Goal: Task Accomplishment & Management: Manage account settings

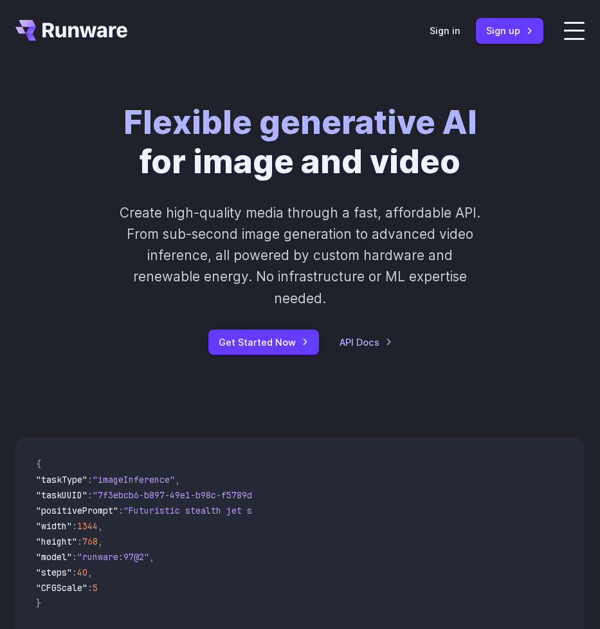
click at [465, 36] on div "Sign in Sign up" at bounding box center [487, 30] width 114 height 25
click at [458, 34] on link "Sign in" at bounding box center [445, 30] width 31 height 15
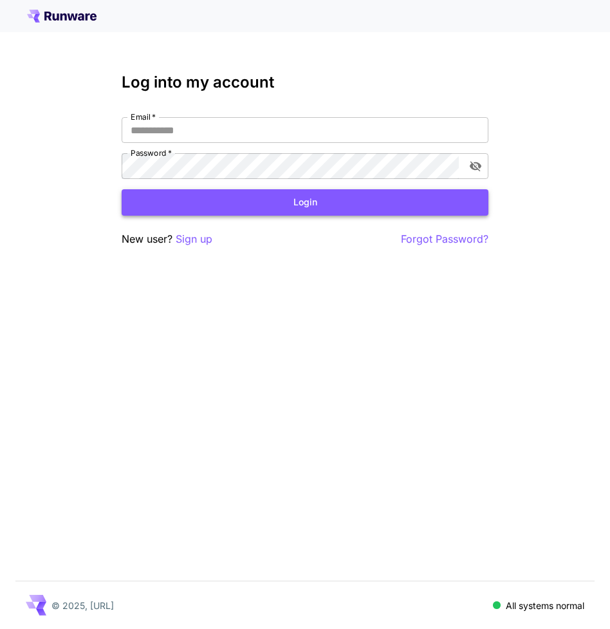
type input "**********"
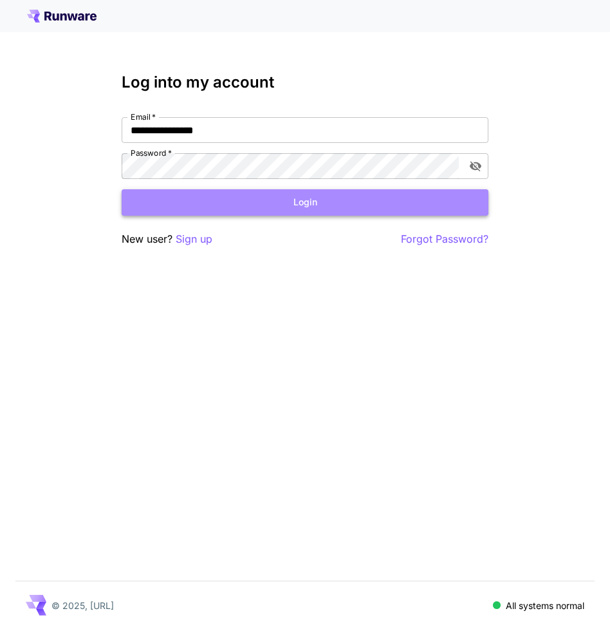
click at [321, 205] on button "Login" at bounding box center [305, 202] width 367 height 26
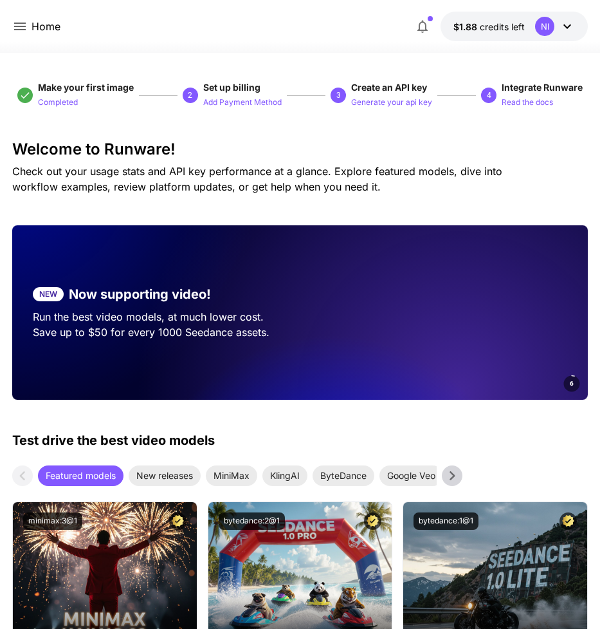
click at [23, 26] on icon at bounding box center [19, 26] width 15 height 15
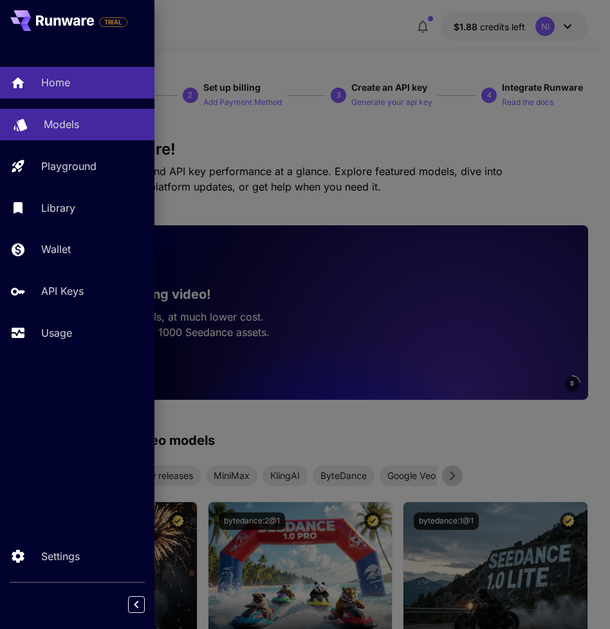
click at [89, 127] on div "Models" at bounding box center [94, 123] width 100 height 15
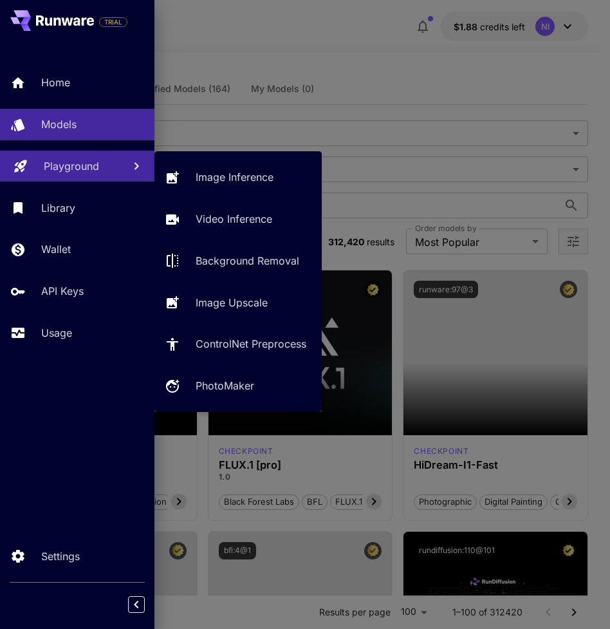
click at [91, 168] on p "Playground" at bounding box center [71, 165] width 55 height 15
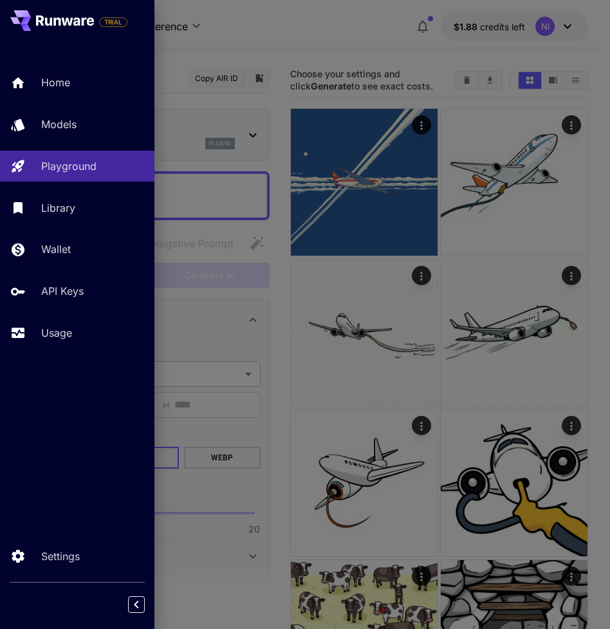
click at [196, 201] on div at bounding box center [305, 314] width 610 height 629
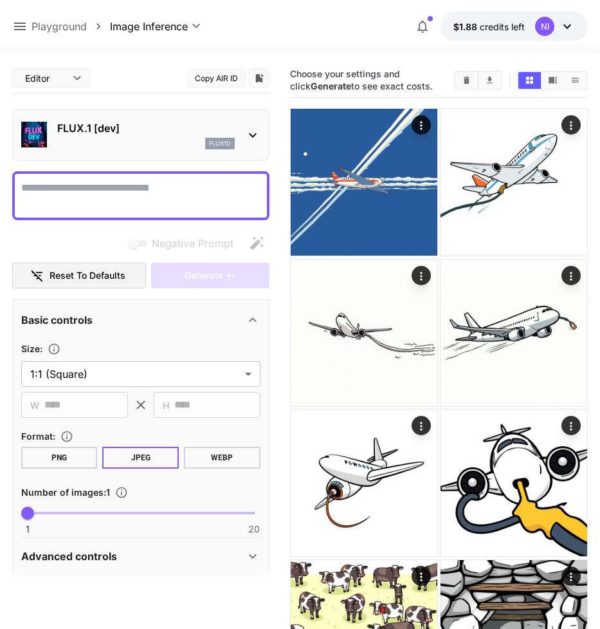
click at [169, 191] on textarea "Negative Prompt" at bounding box center [140, 195] width 239 height 31
paste textarea "**********"
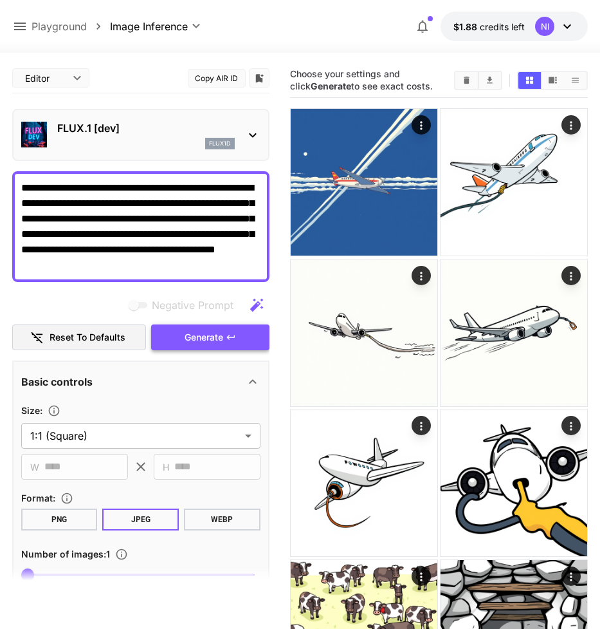
type textarea "**********"
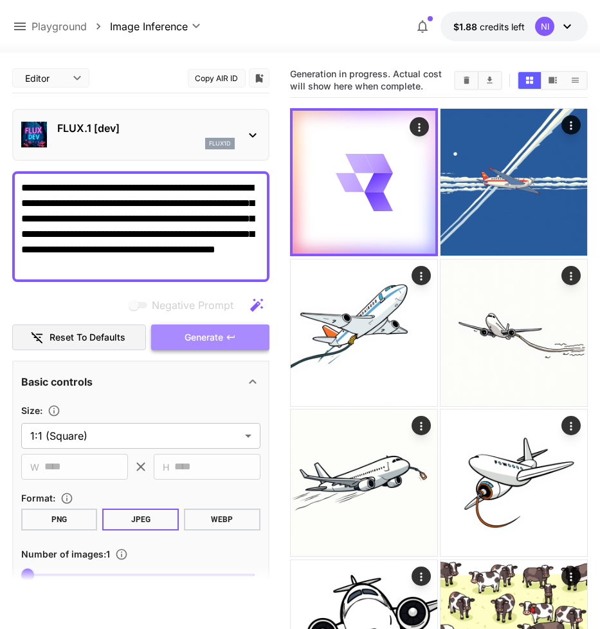
click at [233, 341] on icon "button" at bounding box center [231, 337] width 10 height 10
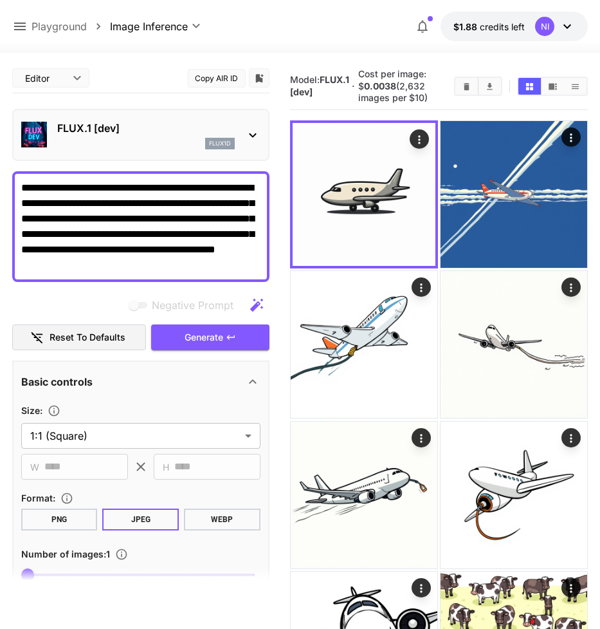
click at [183, 263] on textarea "**********" at bounding box center [140, 226] width 239 height 93
paste textarea
click at [229, 344] on button "Generate" at bounding box center [210, 337] width 118 height 26
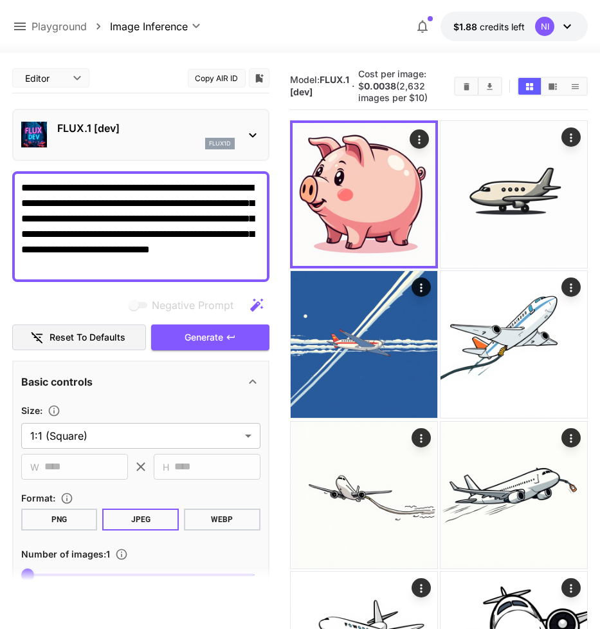
drag, startPoint x: 192, startPoint y: 259, endPoint x: 69, endPoint y: 245, distance: 124.3
click at [69, 245] on textarea "**********" at bounding box center [140, 226] width 239 height 93
click at [183, 240] on textarea "**********" at bounding box center [140, 226] width 239 height 93
click at [184, 239] on textarea "**********" at bounding box center [140, 226] width 239 height 93
click at [185, 239] on textarea "**********" at bounding box center [140, 226] width 239 height 93
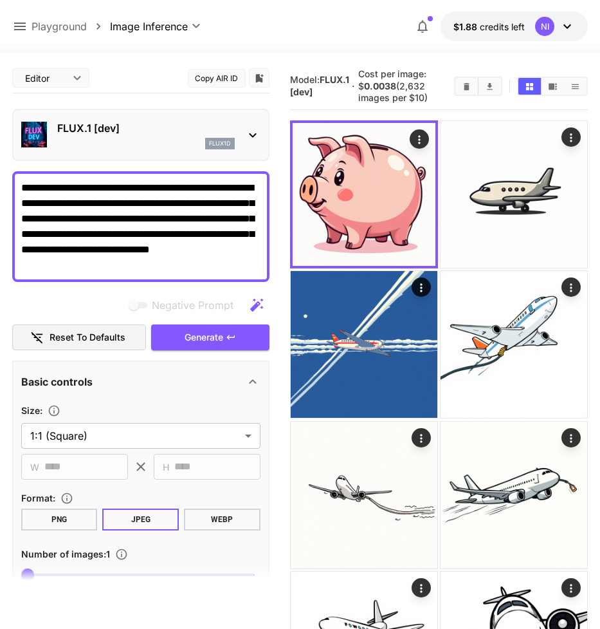
click at [185, 239] on textarea "**********" at bounding box center [140, 226] width 239 height 93
paste textarea
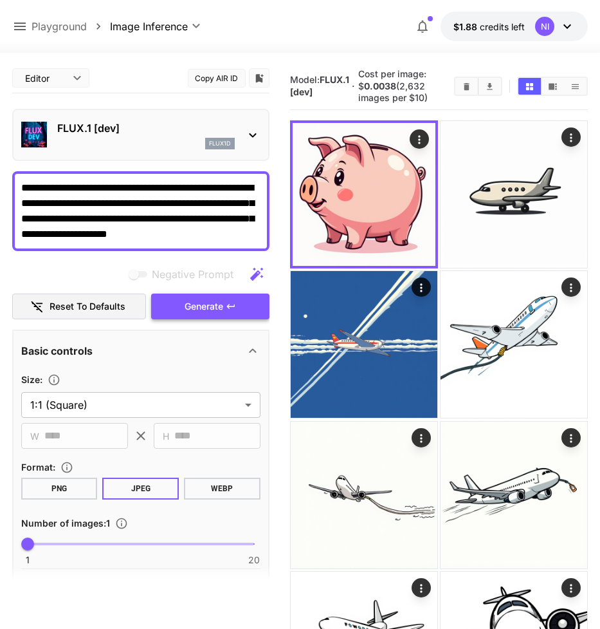
click at [224, 312] on button "Generate" at bounding box center [210, 306] width 118 height 26
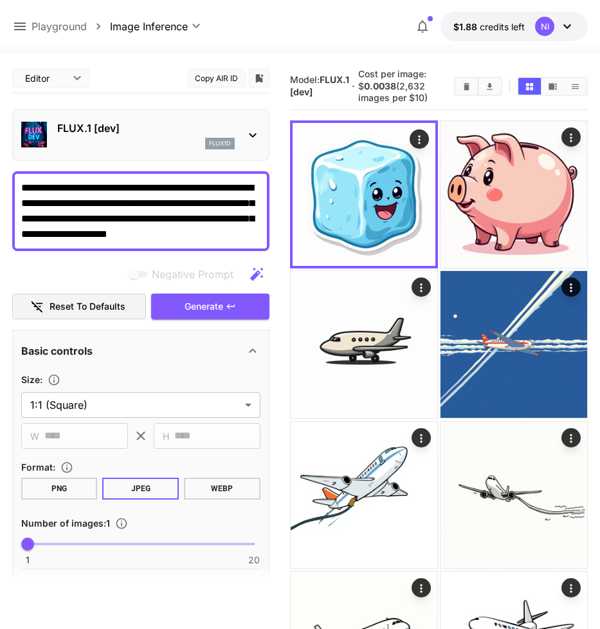
click at [188, 196] on textarea "**********" at bounding box center [140, 211] width 239 height 62
paste textarea
type textarea "**********"
click at [217, 302] on span "Generate" at bounding box center [204, 307] width 39 height 16
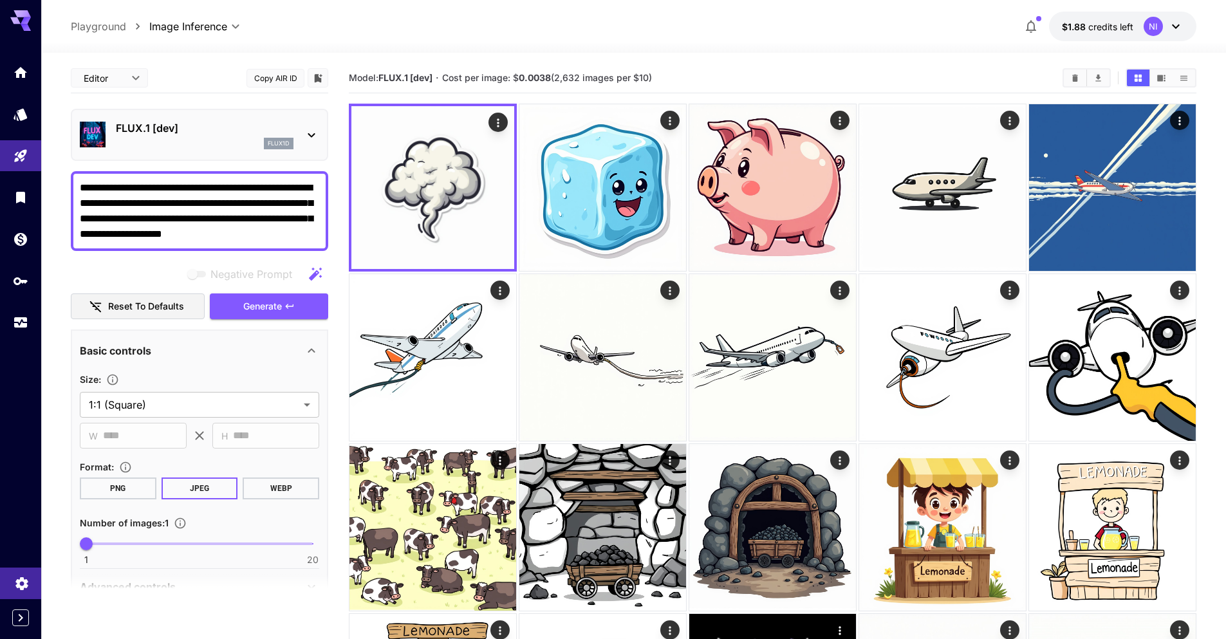
click at [22, 585] on icon "Settings" at bounding box center [21, 579] width 12 height 13
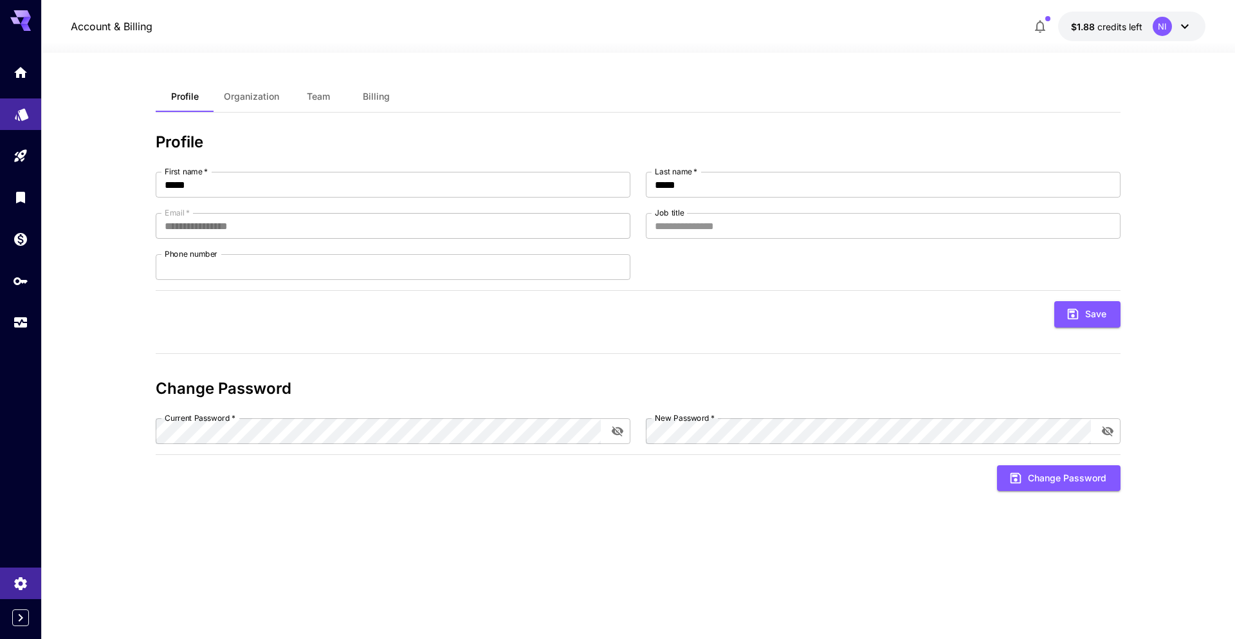
click at [21, 124] on link at bounding box center [20, 114] width 41 height 32
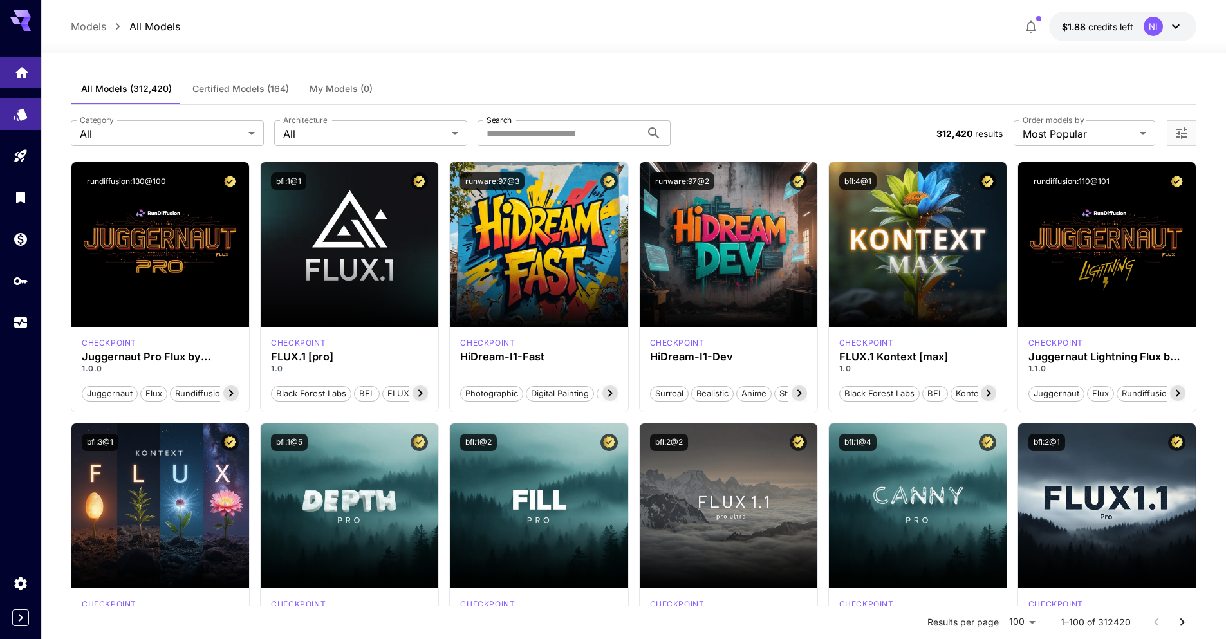
click at [17, 78] on link at bounding box center [20, 73] width 41 height 32
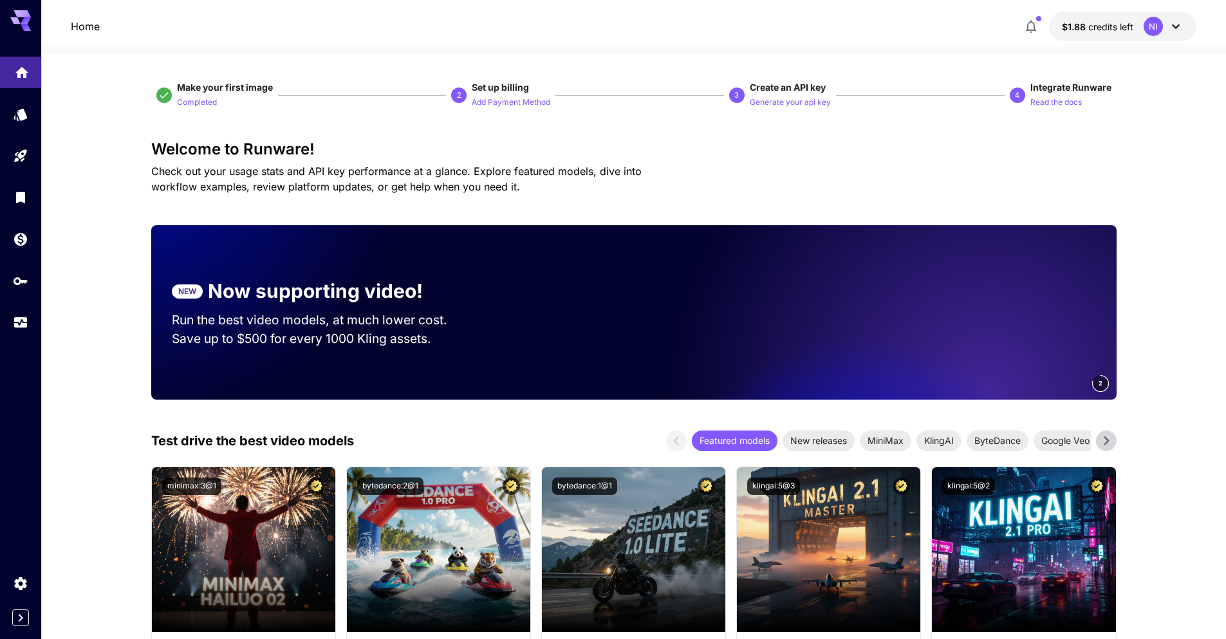
click at [22, 74] on icon "Home" at bounding box center [21, 68] width 15 height 15
click at [14, 12] on icon at bounding box center [20, 20] width 21 height 21
click at [7, 119] on link at bounding box center [20, 114] width 41 height 32
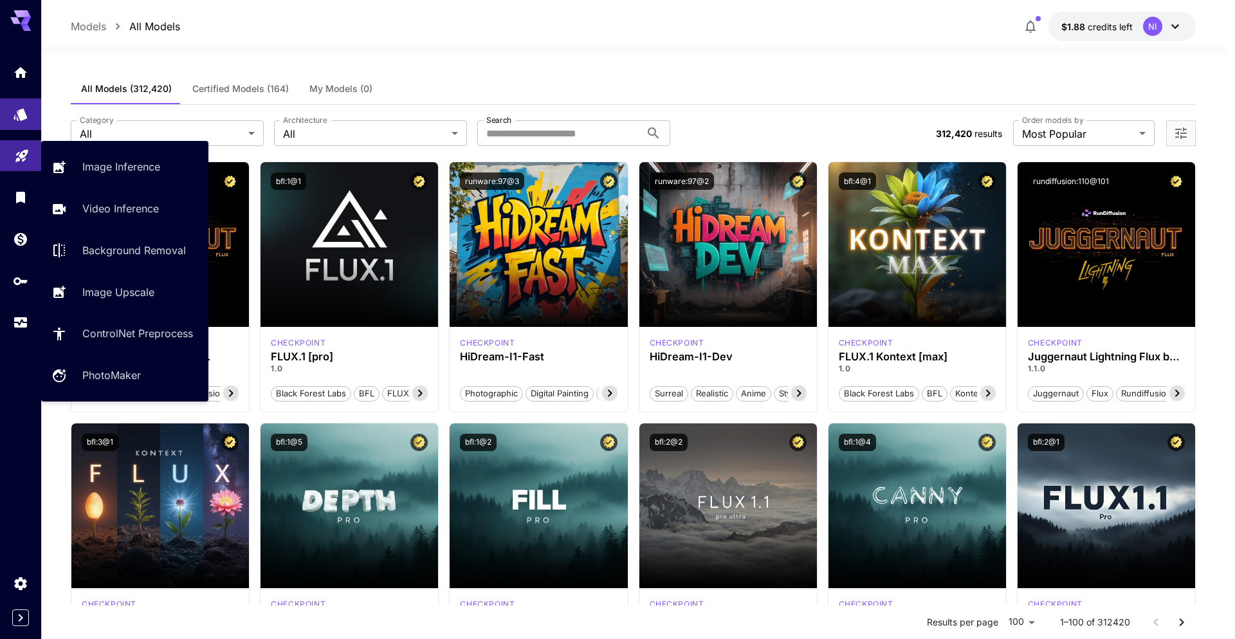
click at [25, 157] on icon "Playground" at bounding box center [21, 151] width 15 height 15
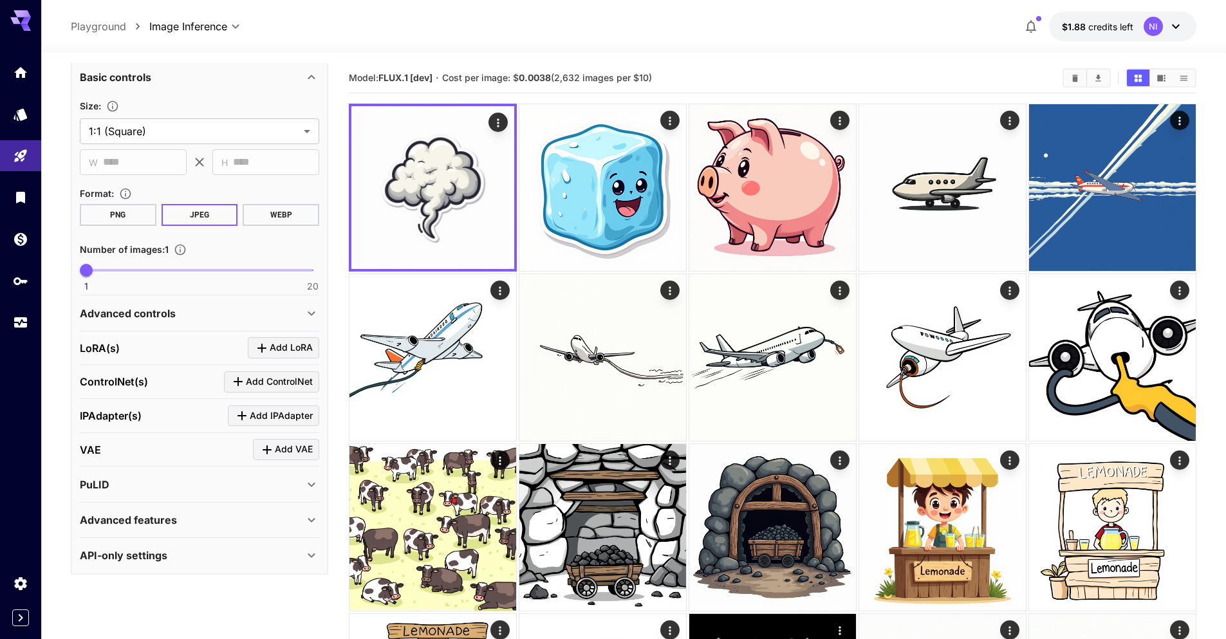
click at [609, 32] on icon at bounding box center [1175, 26] width 15 height 15
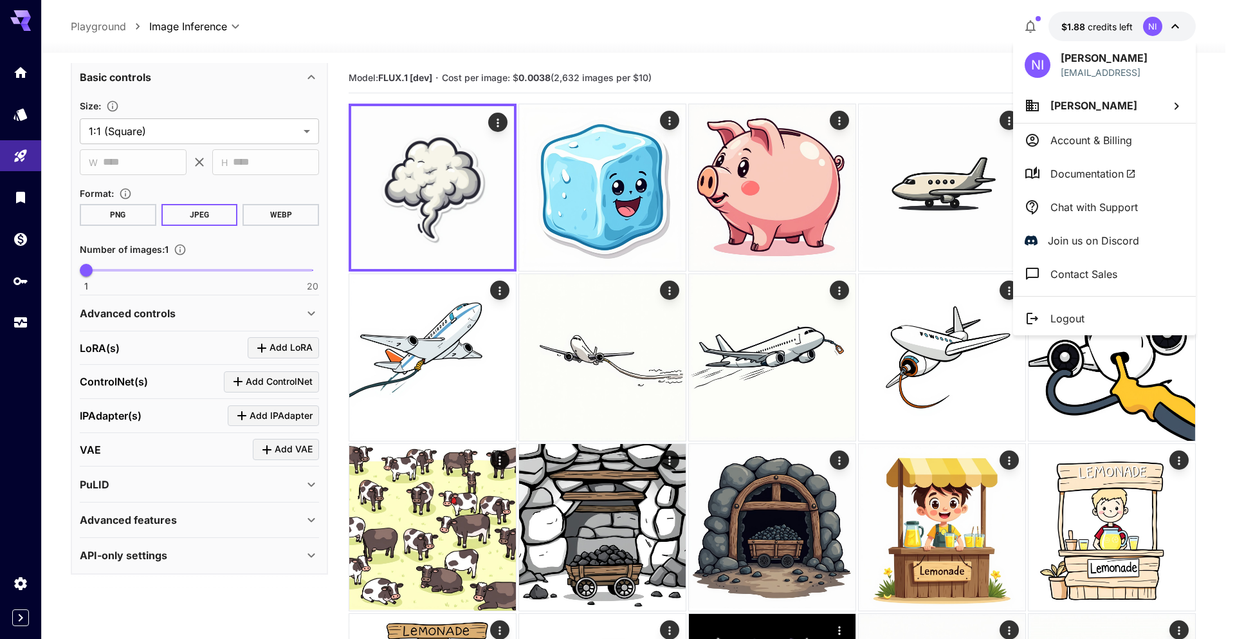
click at [609, 164] on li "Documentation" at bounding box center [1104, 173] width 183 height 33
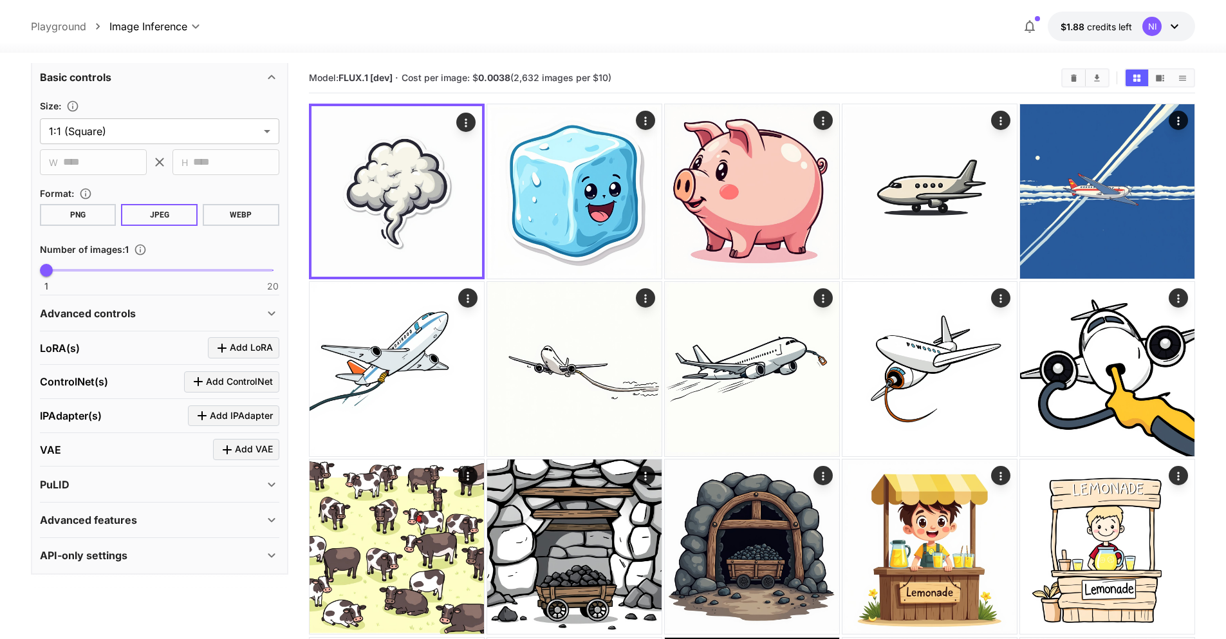
scroll to position [250, 0]
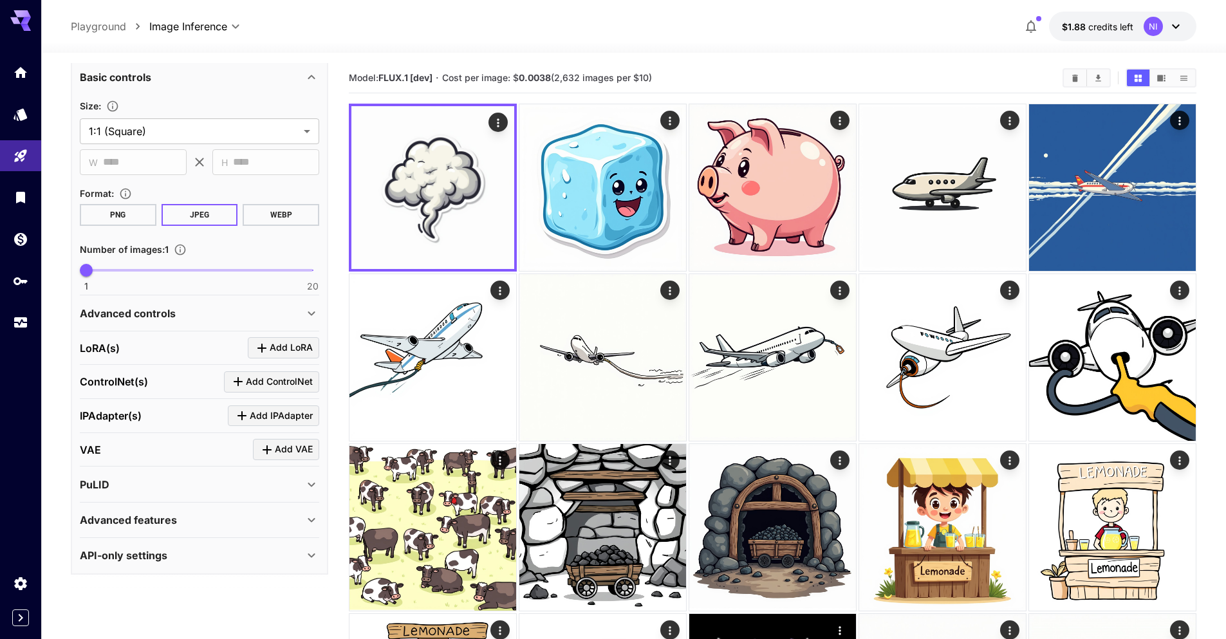
click at [305, 558] on icon at bounding box center [311, 554] width 15 height 15
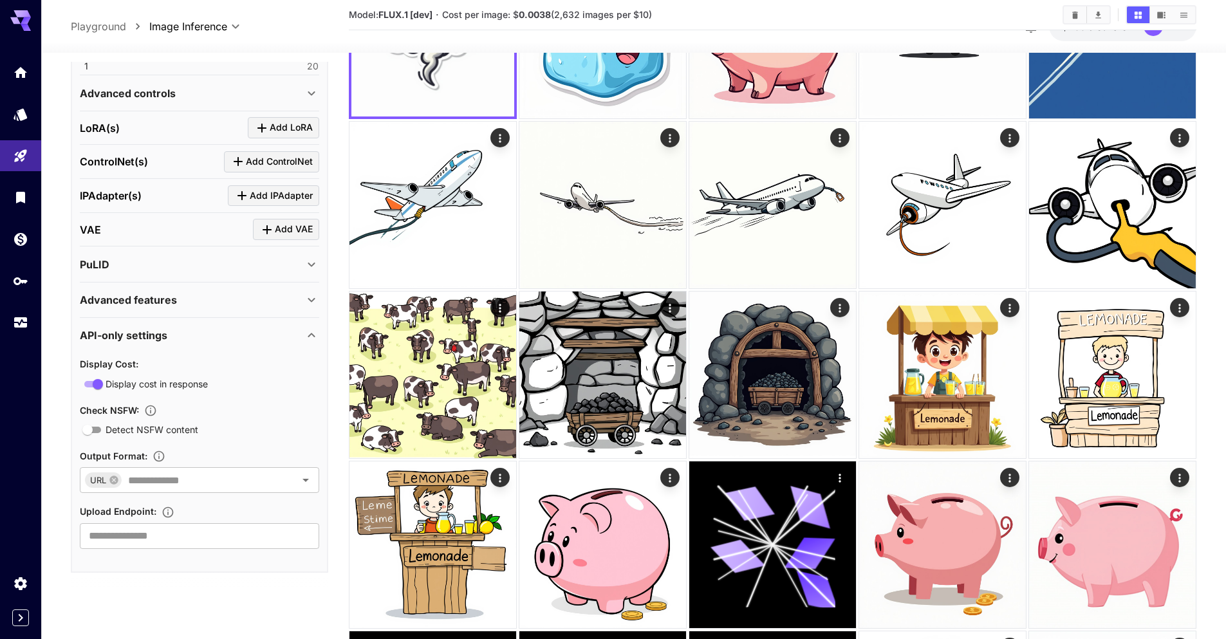
scroll to position [154, 0]
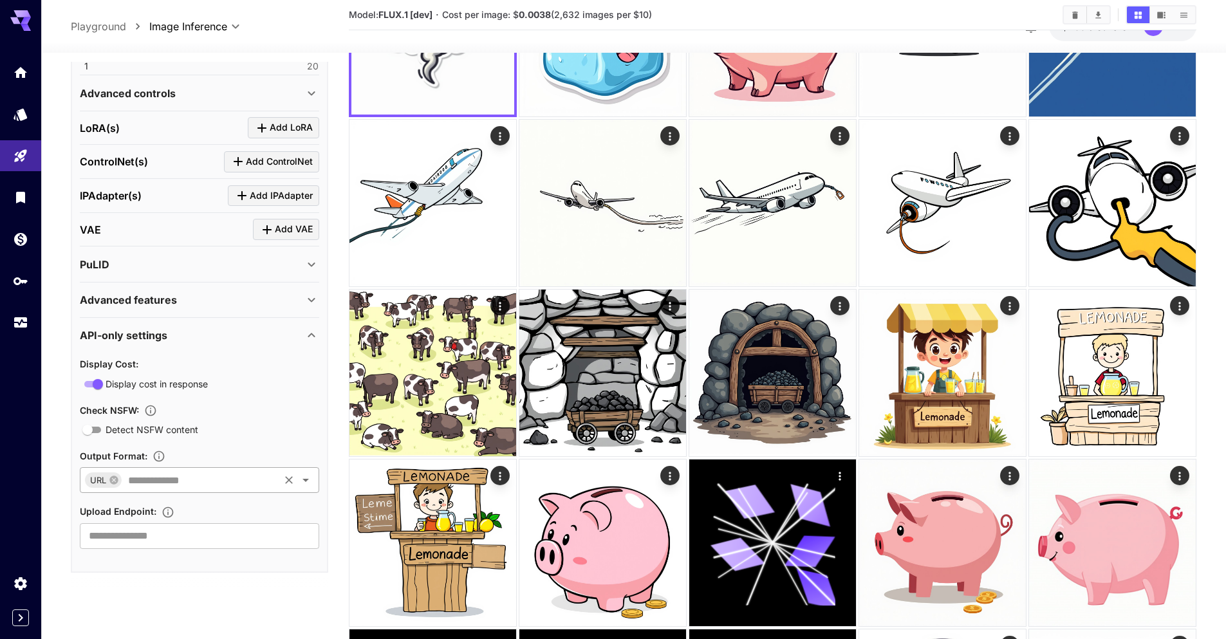
click at [299, 474] on icon "Open" at bounding box center [305, 479] width 15 height 15
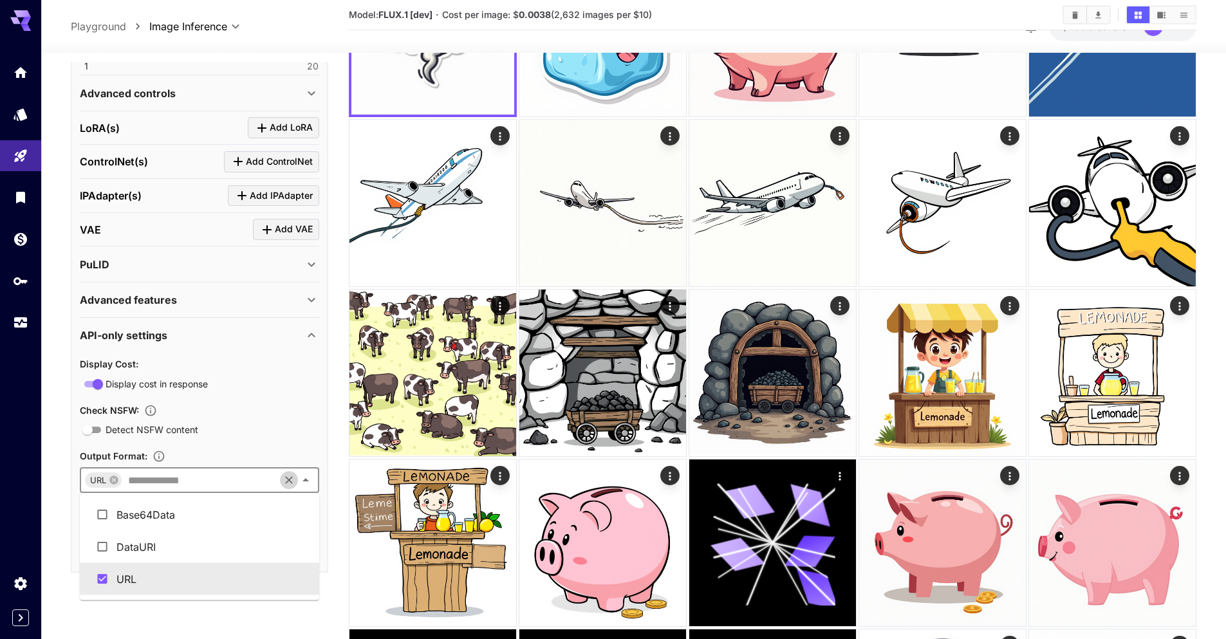
click at [295, 479] on icon "Clear" at bounding box center [288, 479] width 13 height 13
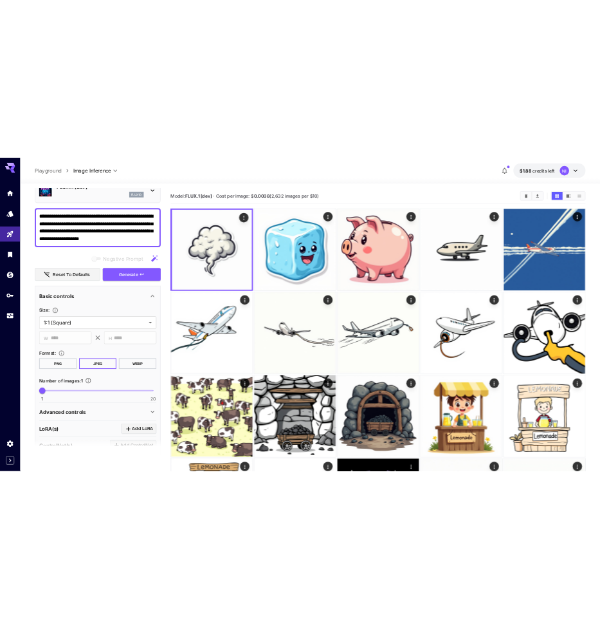
scroll to position [0, 0]
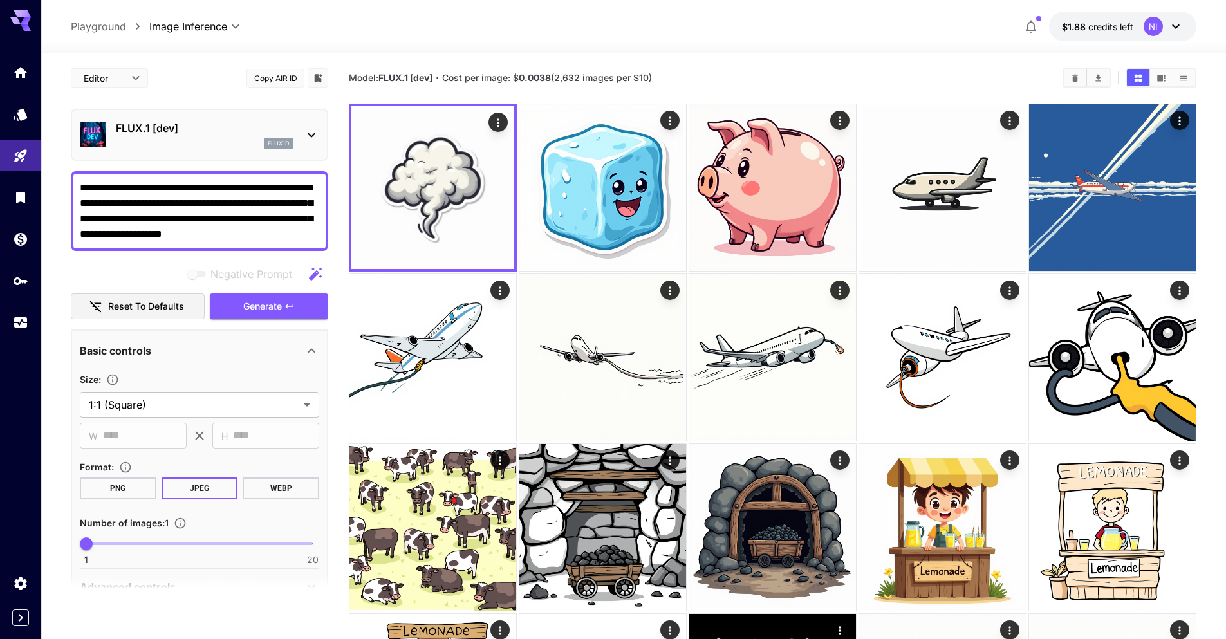
click at [306, 139] on icon at bounding box center [311, 134] width 15 height 15
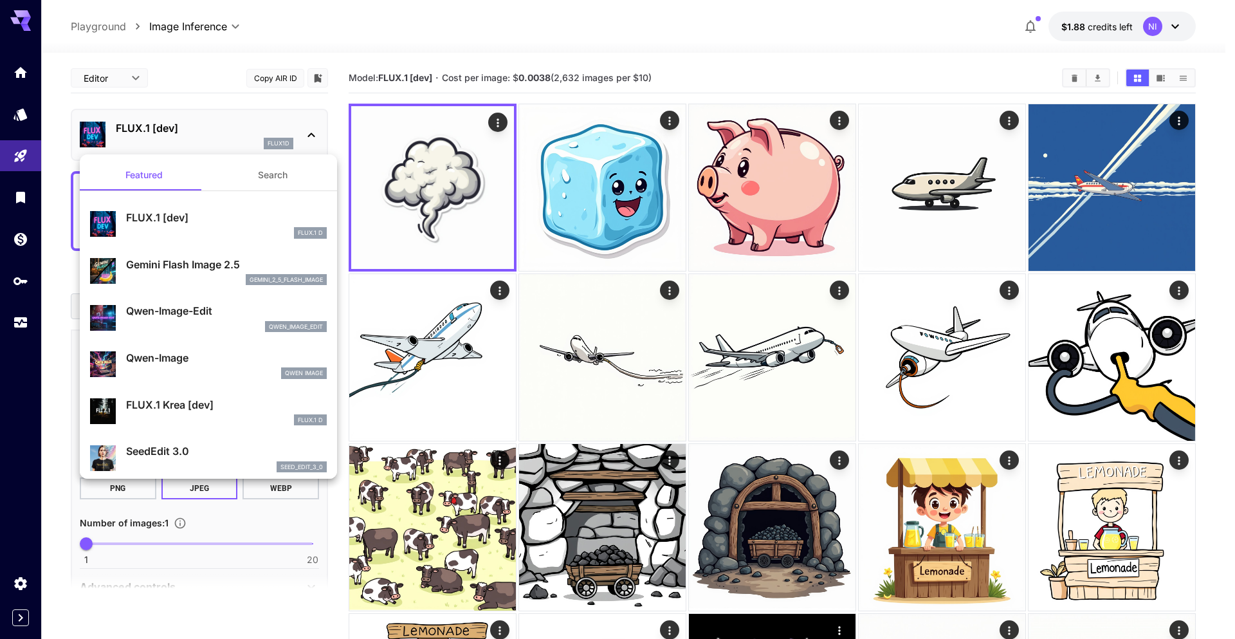
click at [306, 139] on div at bounding box center [617, 319] width 1235 height 639
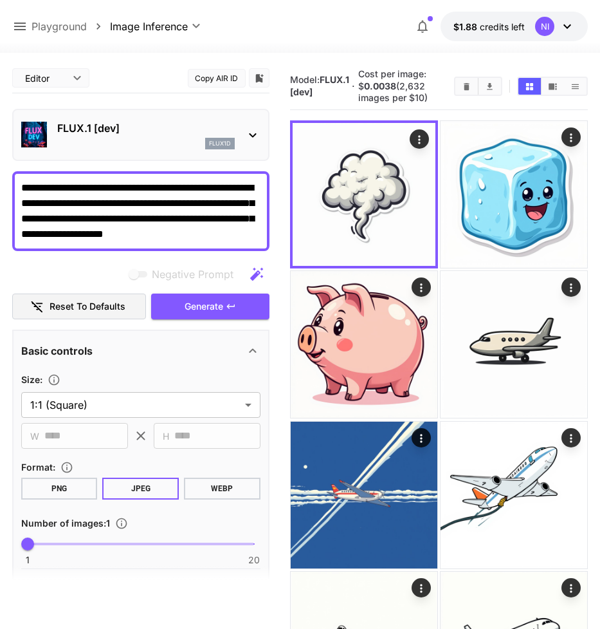
click at [575, 23] on icon at bounding box center [567, 26] width 15 height 15
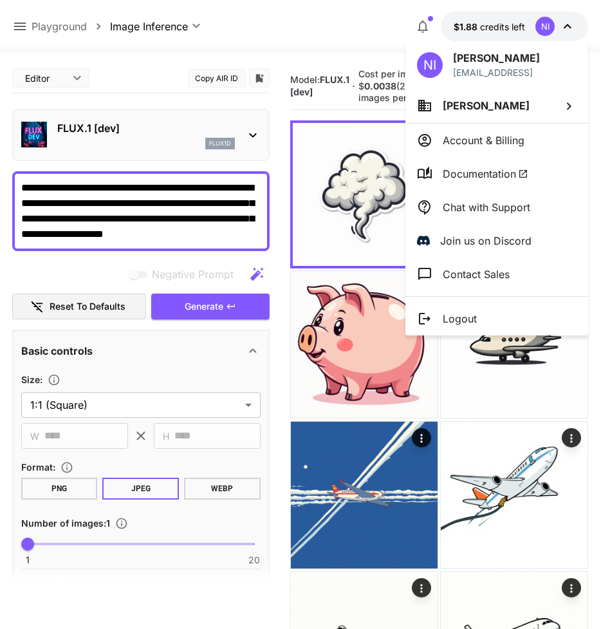
drag, startPoint x: 495, startPoint y: 136, endPoint x: 486, endPoint y: 143, distance: 11.0
click at [486, 143] on p "Account & Billing" at bounding box center [484, 140] width 82 height 15
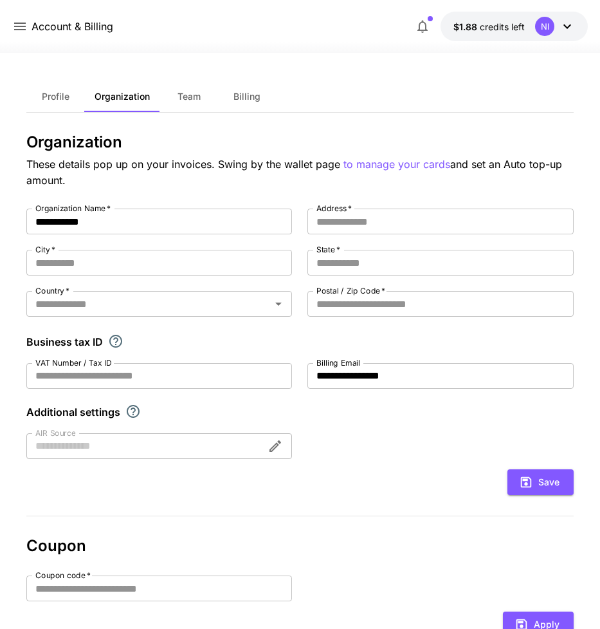
click at [53, 96] on span "Profile" at bounding box center [56, 97] width 28 height 12
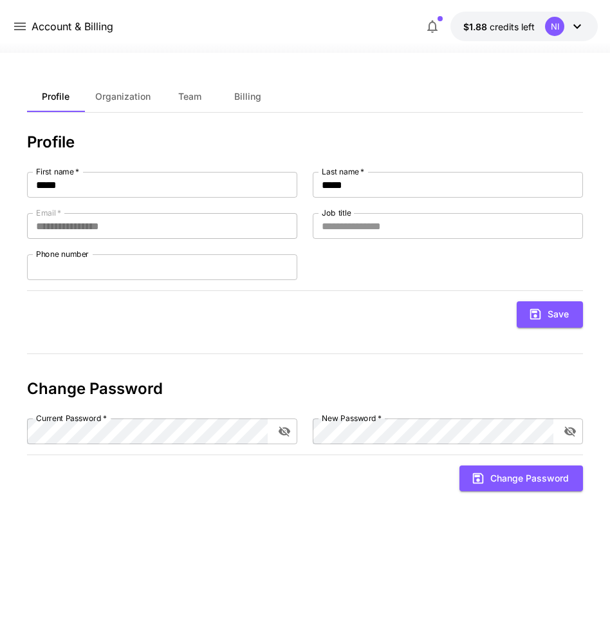
click at [187, 101] on span "Team" at bounding box center [189, 97] width 23 height 12
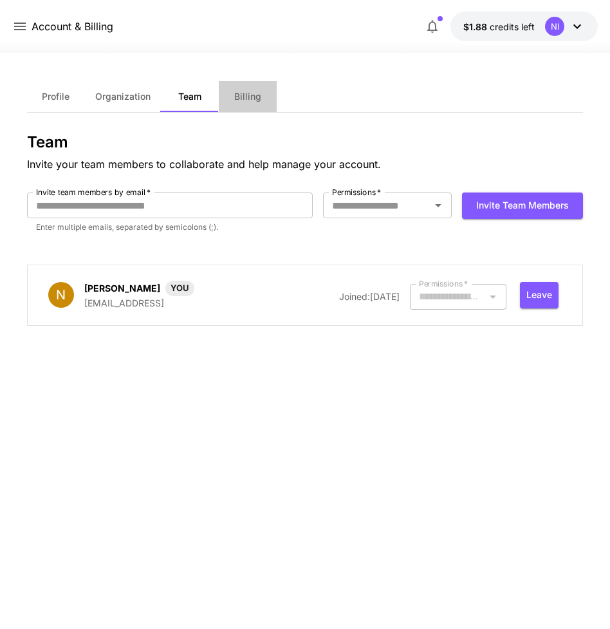
click at [246, 104] on button "Billing" at bounding box center [248, 96] width 58 height 31
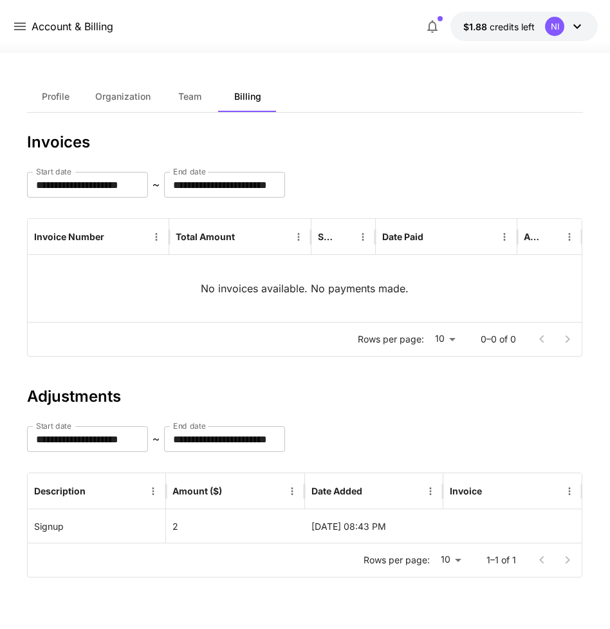
click at [202, 103] on button "Team" at bounding box center [190, 96] width 58 height 31
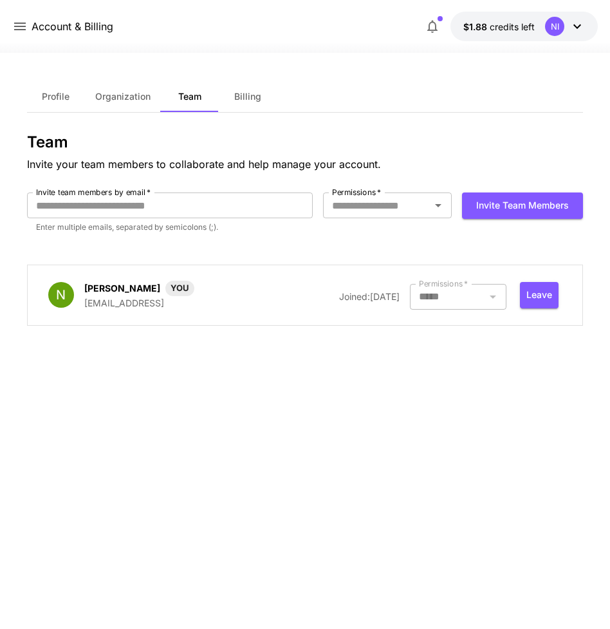
click at [568, 24] on div "NI" at bounding box center [565, 26] width 40 height 19
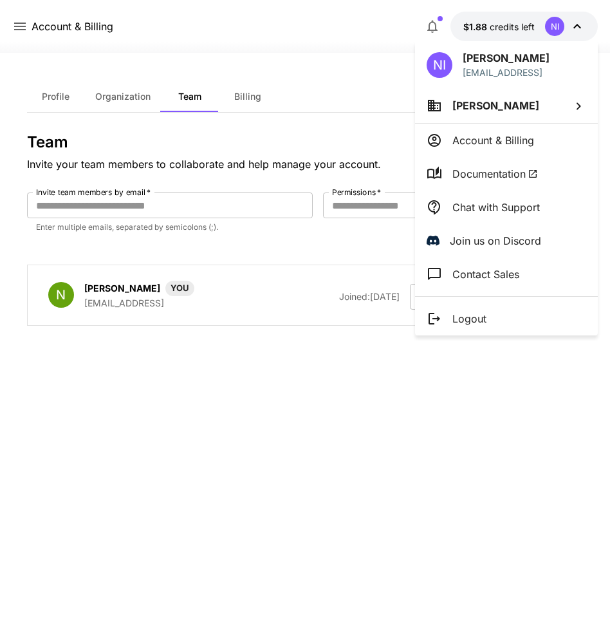
click at [557, 105] on li "Nazir Irfan" at bounding box center [506, 105] width 183 height 35
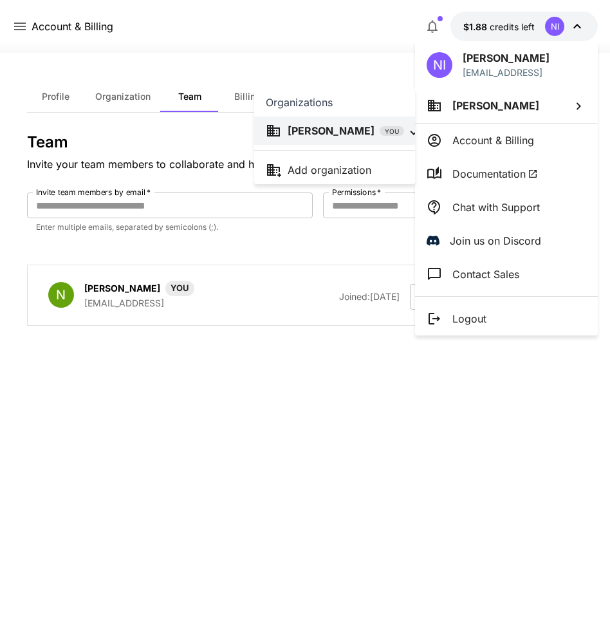
click at [557, 105] on div at bounding box center [305, 314] width 610 height 629
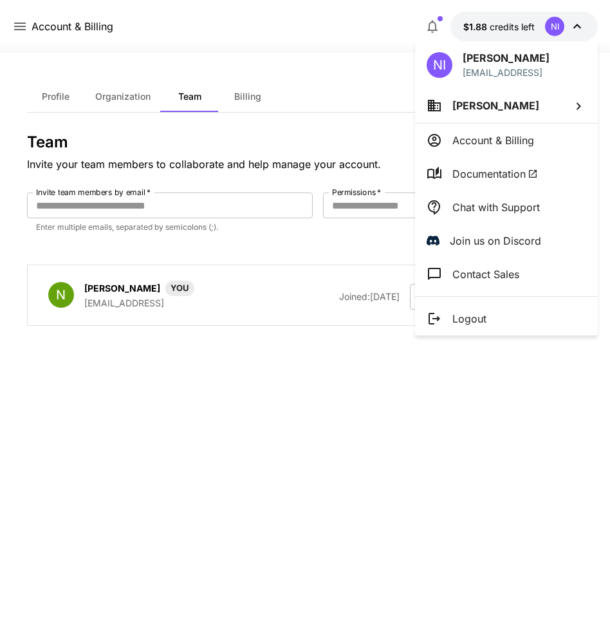
drag, startPoint x: 324, startPoint y: 363, endPoint x: 327, endPoint y: 355, distance: 8.4
click at [324, 362] on div at bounding box center [305, 314] width 610 height 629
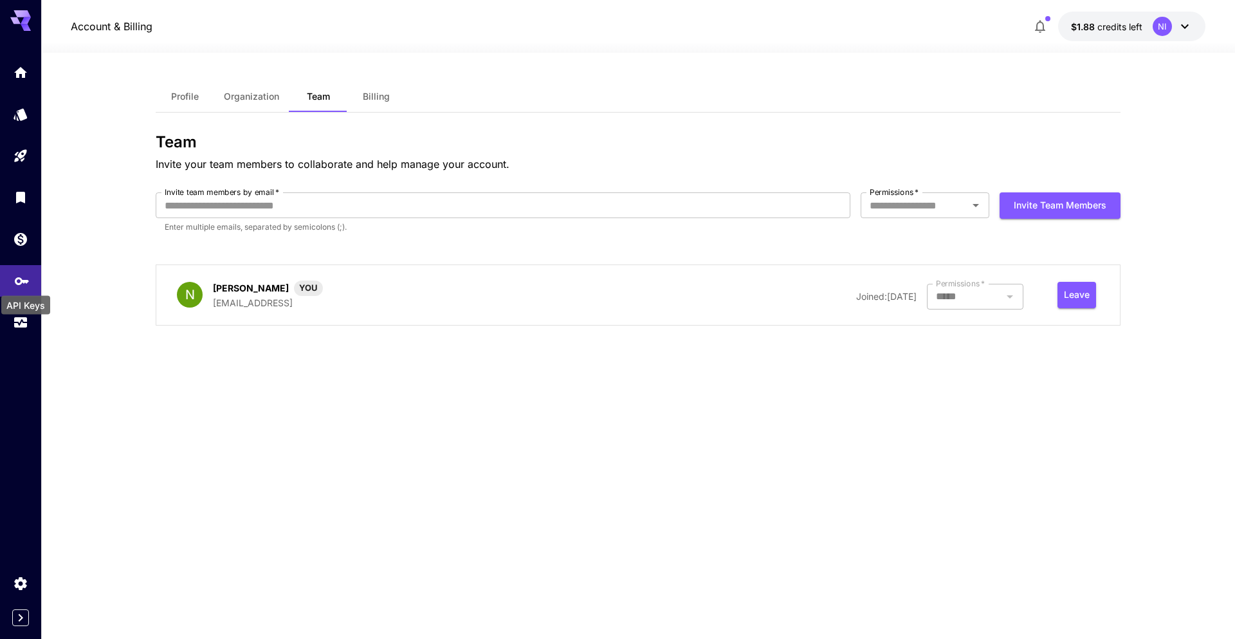
click at [20, 283] on icon "API Keys" at bounding box center [21, 276] width 15 height 15
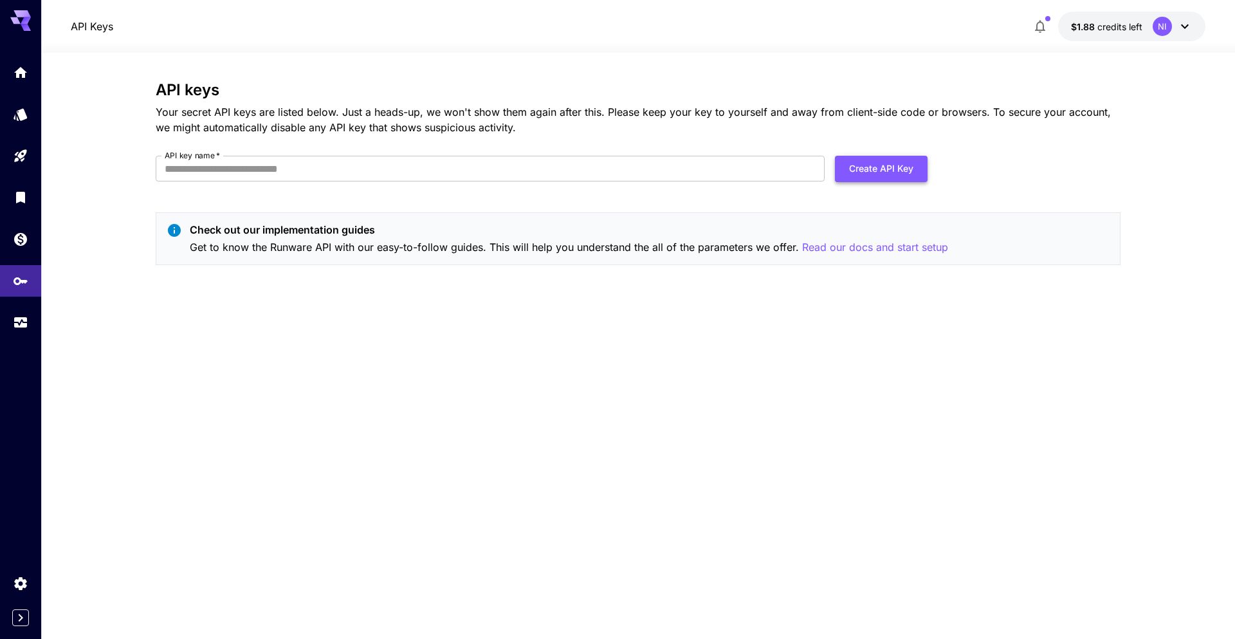
click at [609, 172] on button "Create API Key" at bounding box center [881, 169] width 93 height 26
click at [534, 161] on input "API key name   *" at bounding box center [490, 169] width 669 height 26
type input "**********"
click at [609, 167] on button "Create API Key" at bounding box center [881, 169] width 93 height 26
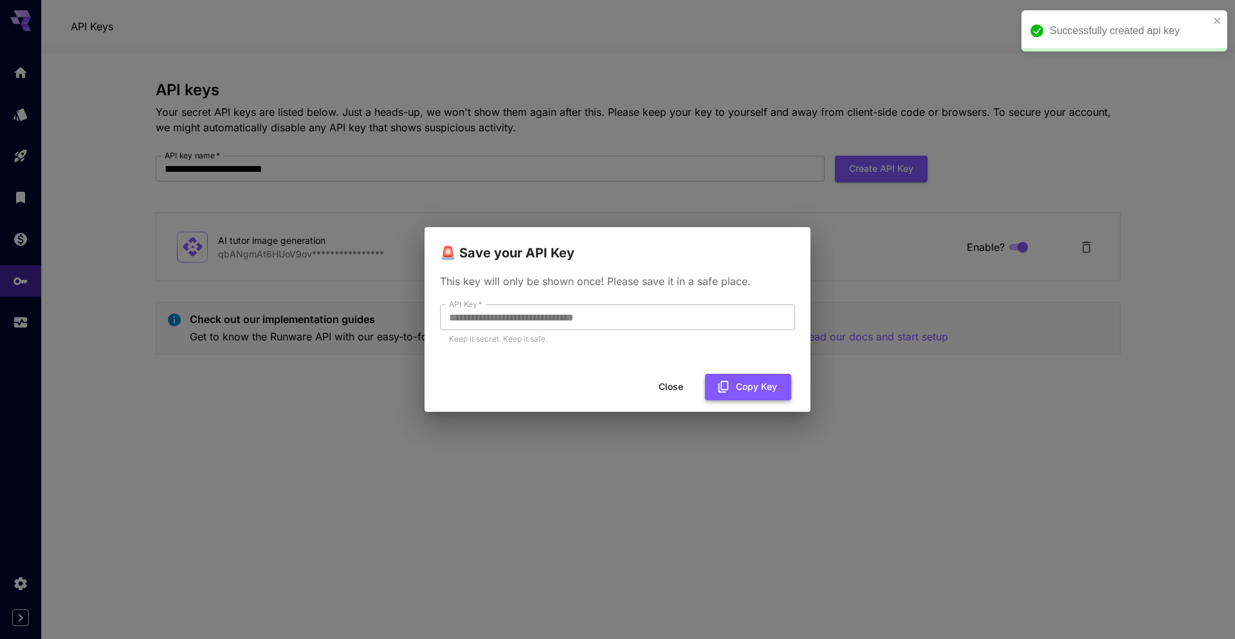
click at [609, 380] on button "Copy Key" at bounding box center [748, 387] width 86 height 26
click at [609, 394] on button "Close" at bounding box center [671, 387] width 58 height 26
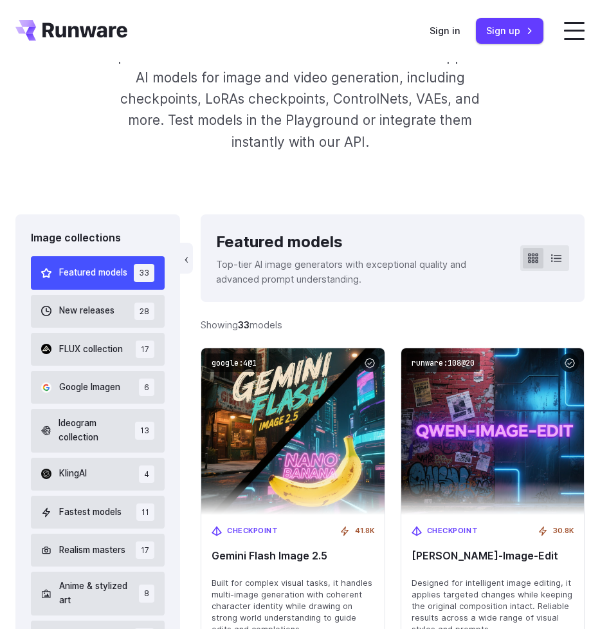
scroll to position [175, 0]
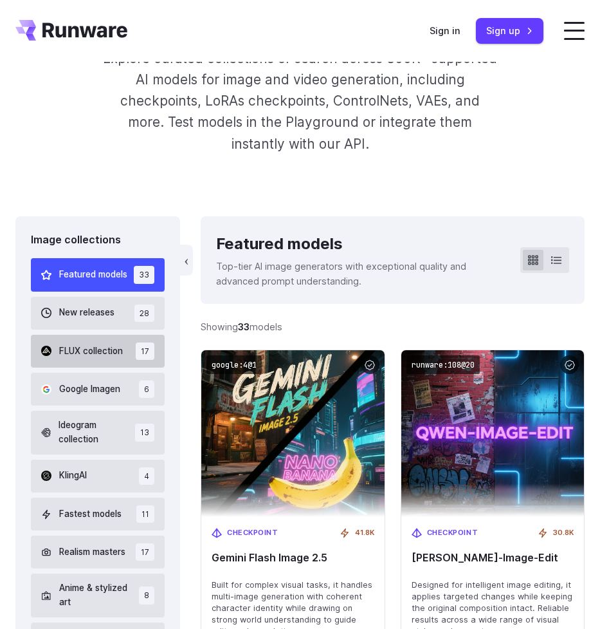
click at [125, 353] on button "FLUX collection 17" at bounding box center [98, 351] width 134 height 33
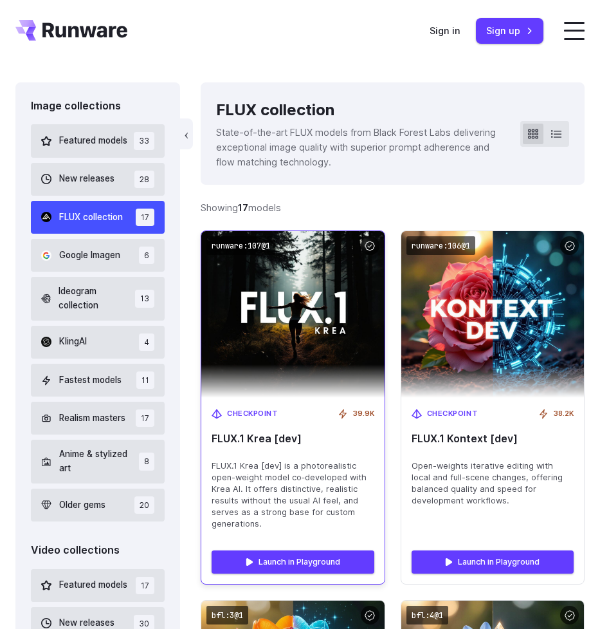
scroll to position [309, 0]
click at [258, 248] on code "runware:107@1" at bounding box center [241, 245] width 69 height 19
click at [258, 248] on img at bounding box center [292, 314] width 201 height 183
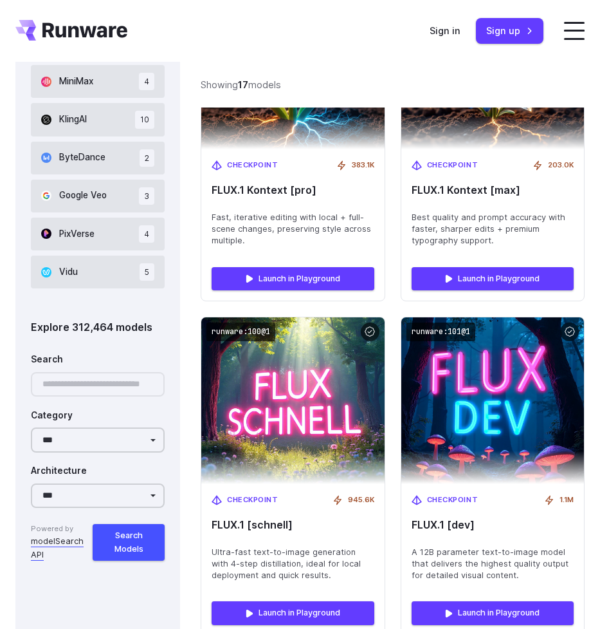
scroll to position [1081, 0]
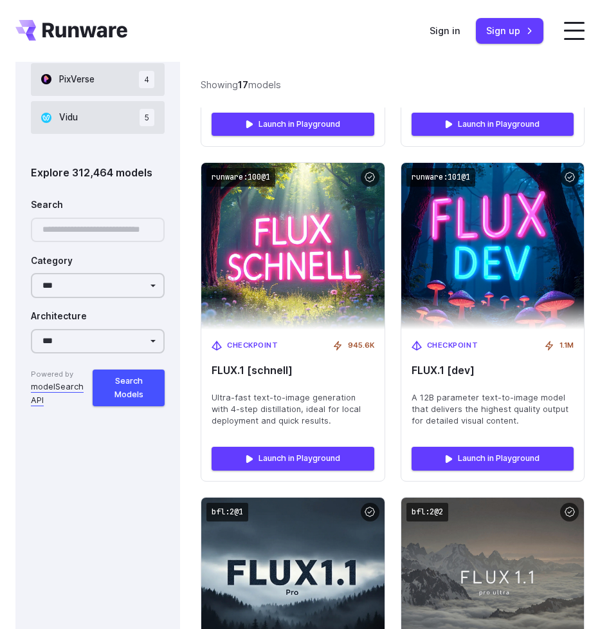
click at [98, 226] on div at bounding box center [98, 229] width 134 height 25
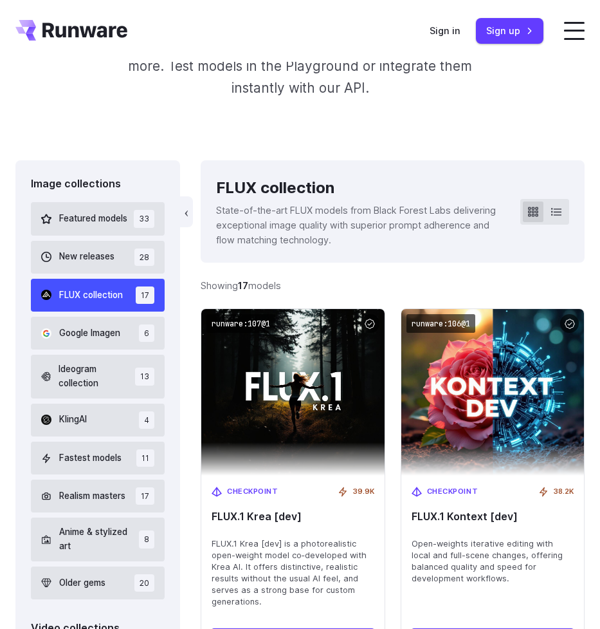
scroll to position [232, 0]
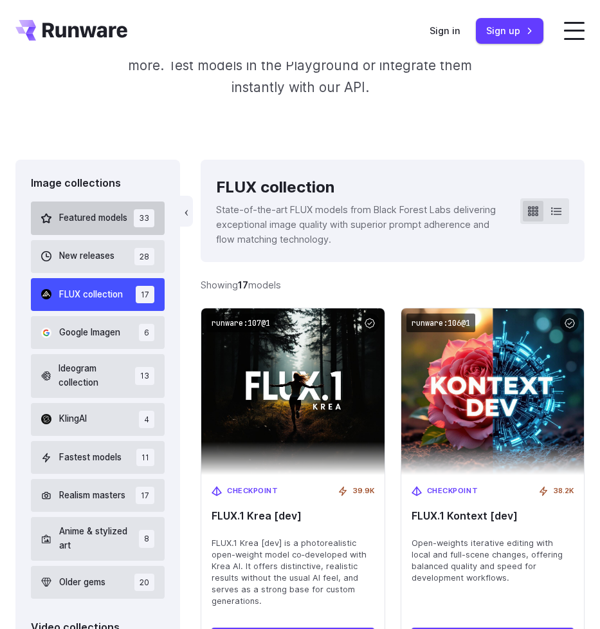
click at [109, 220] on span "Featured models" at bounding box center [93, 218] width 68 height 14
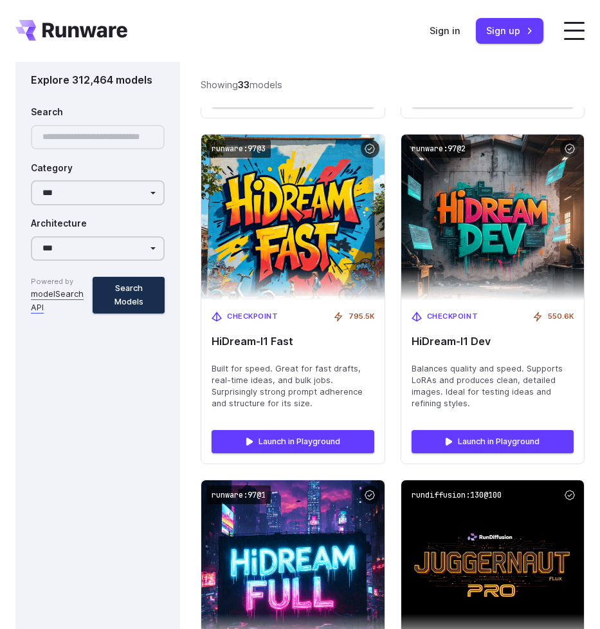
scroll to position [5092, 0]
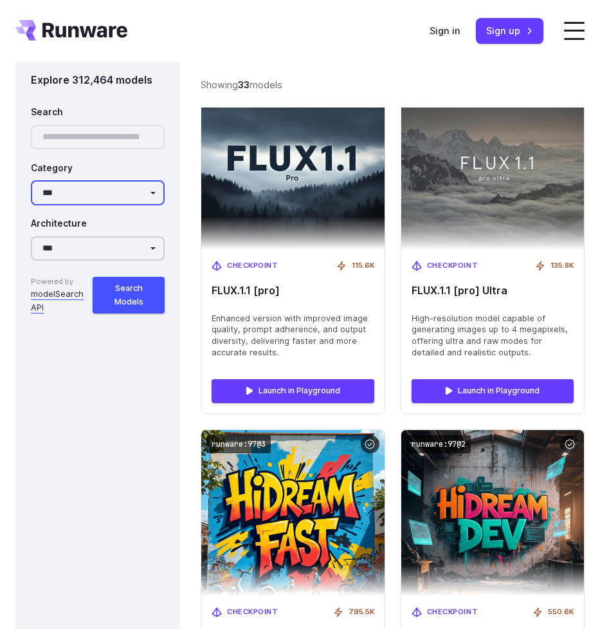
click at [160, 194] on select "**********" at bounding box center [98, 192] width 134 height 25
click at [145, 247] on select "**********" at bounding box center [98, 248] width 134 height 25
drag, startPoint x: 145, startPoint y: 247, endPoint x: 185, endPoint y: 281, distance: 52.0
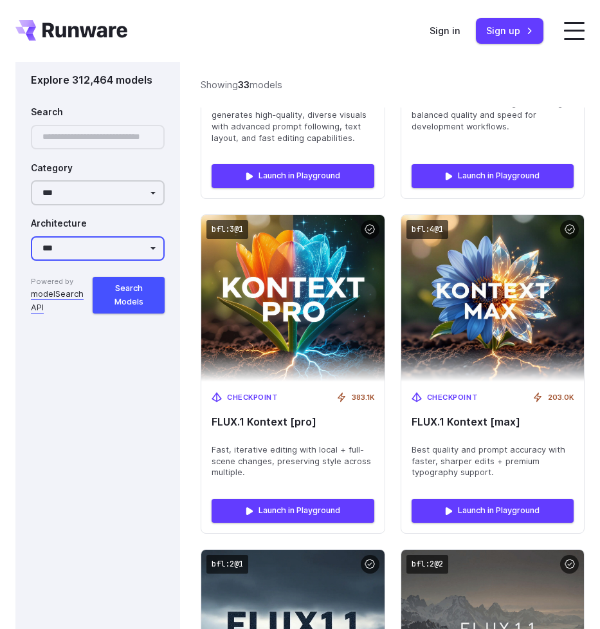
scroll to position [4397, 0]
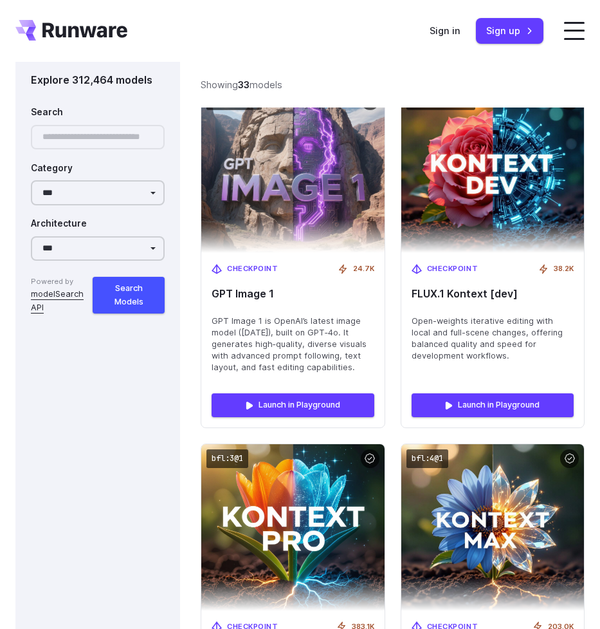
click at [68, 296] on link "modelSearch API" at bounding box center [62, 301] width 62 height 26
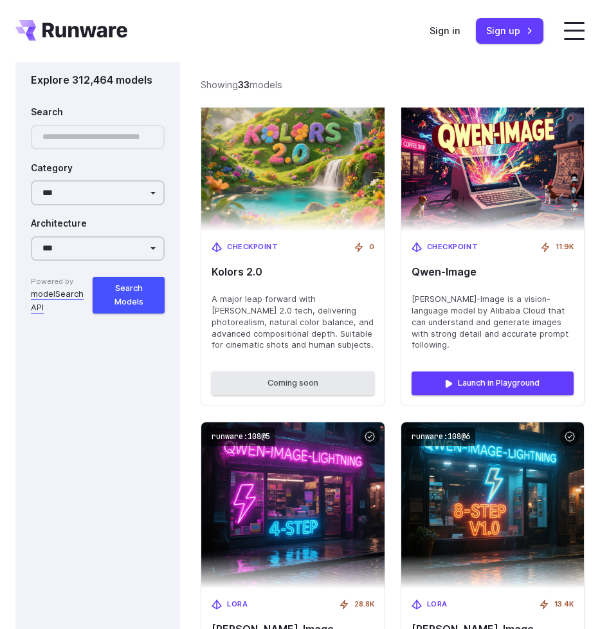
scroll to position [0, 0]
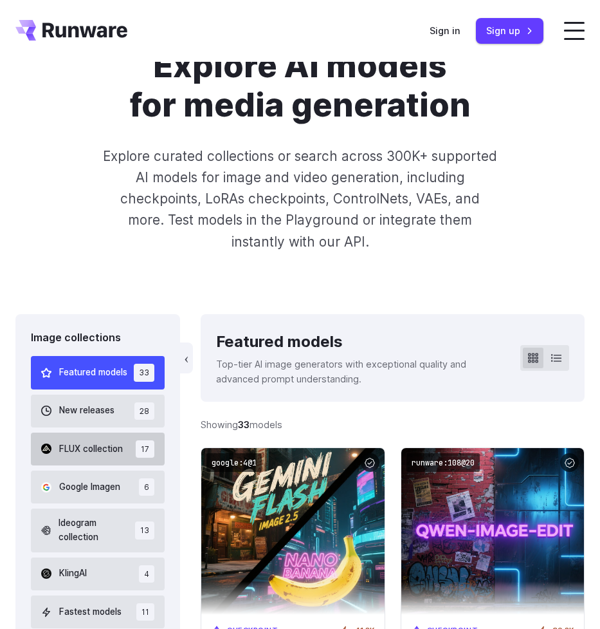
click at [104, 440] on button "FLUX collection 17" at bounding box center [98, 448] width 134 height 33
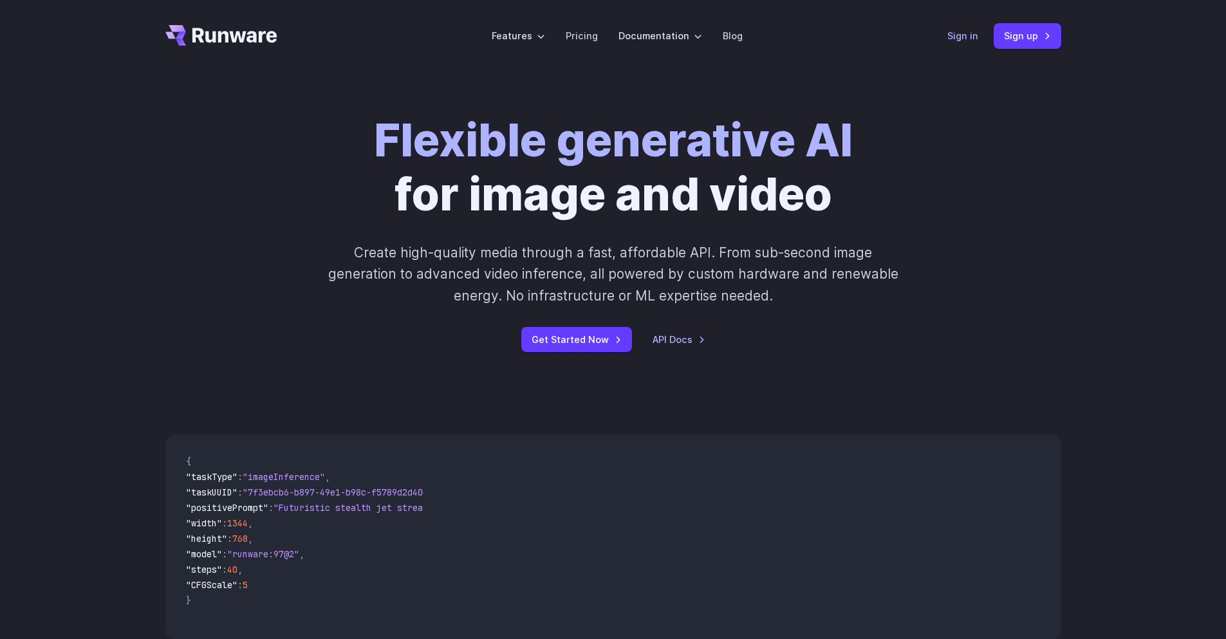
click at [963, 38] on link "Sign in" at bounding box center [962, 35] width 31 height 15
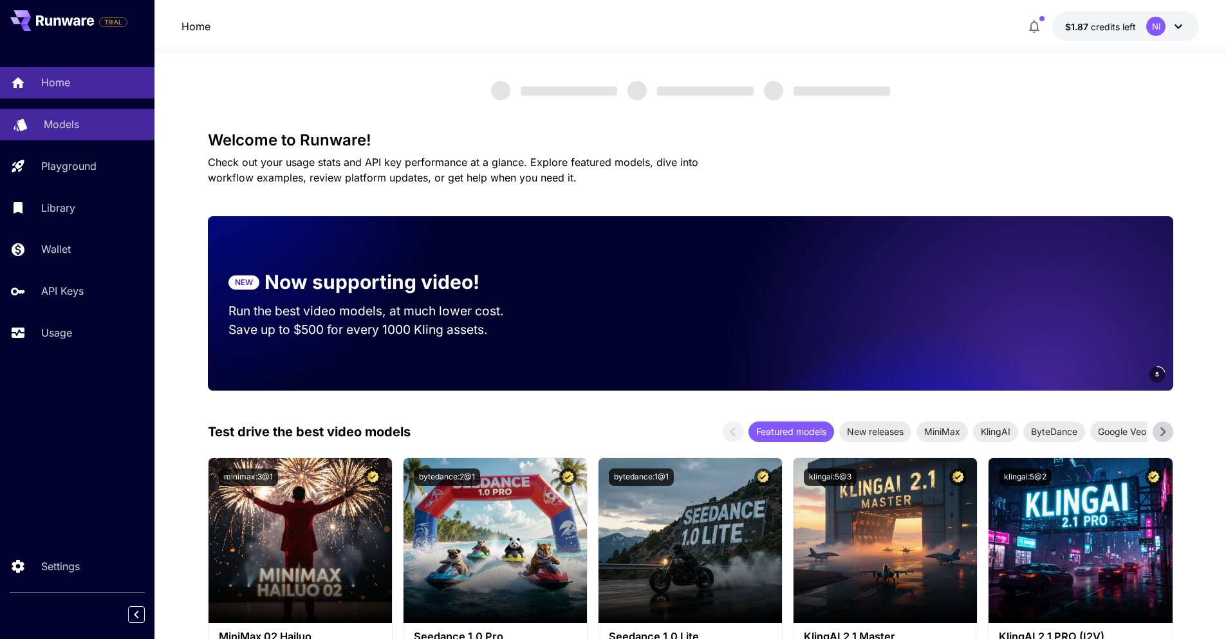
click at [113, 125] on div "Models" at bounding box center [94, 123] width 100 height 15
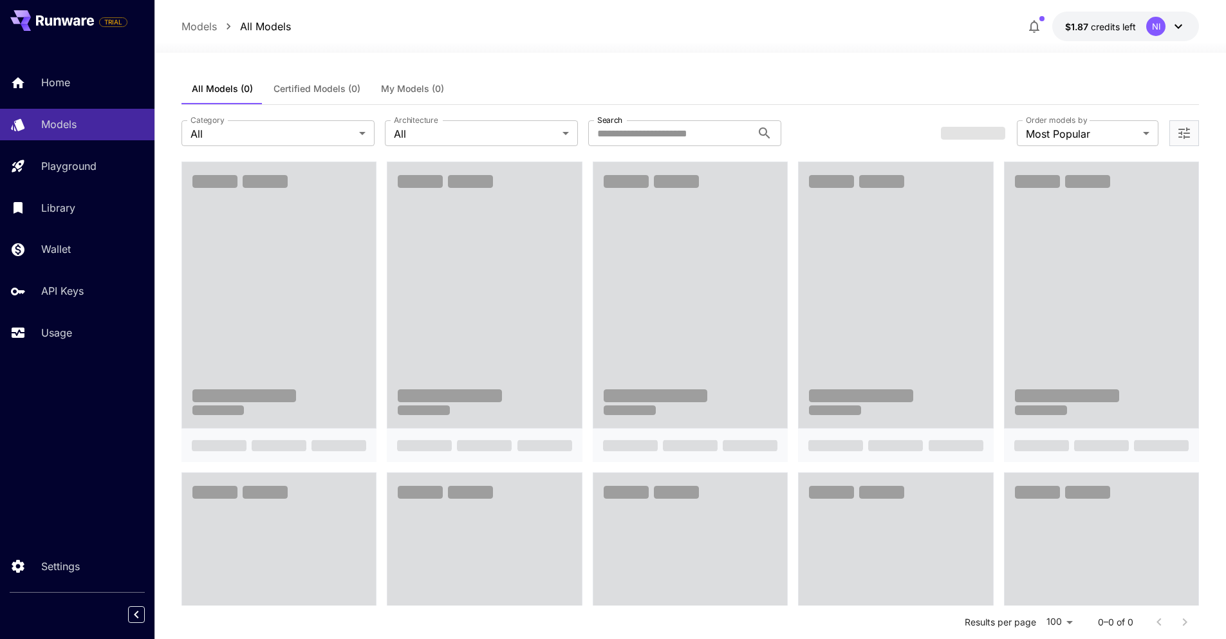
click at [93, 20] on icon at bounding box center [90, 21] width 7 height 8
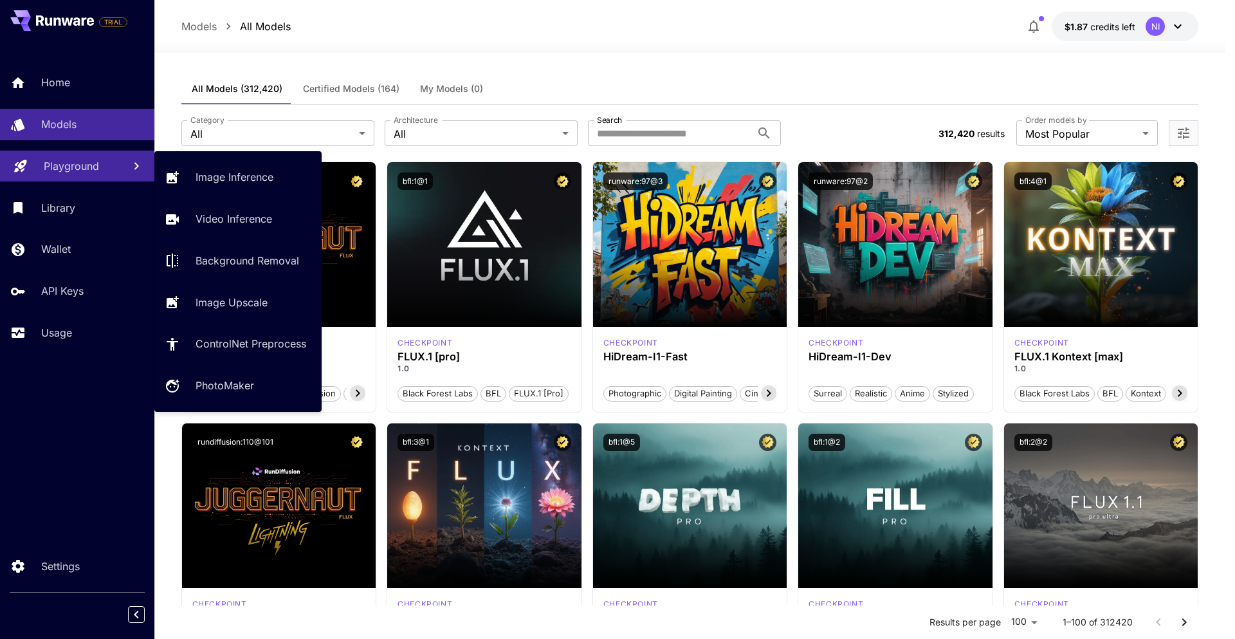
click at [77, 168] on p "Playground" at bounding box center [71, 165] width 55 height 15
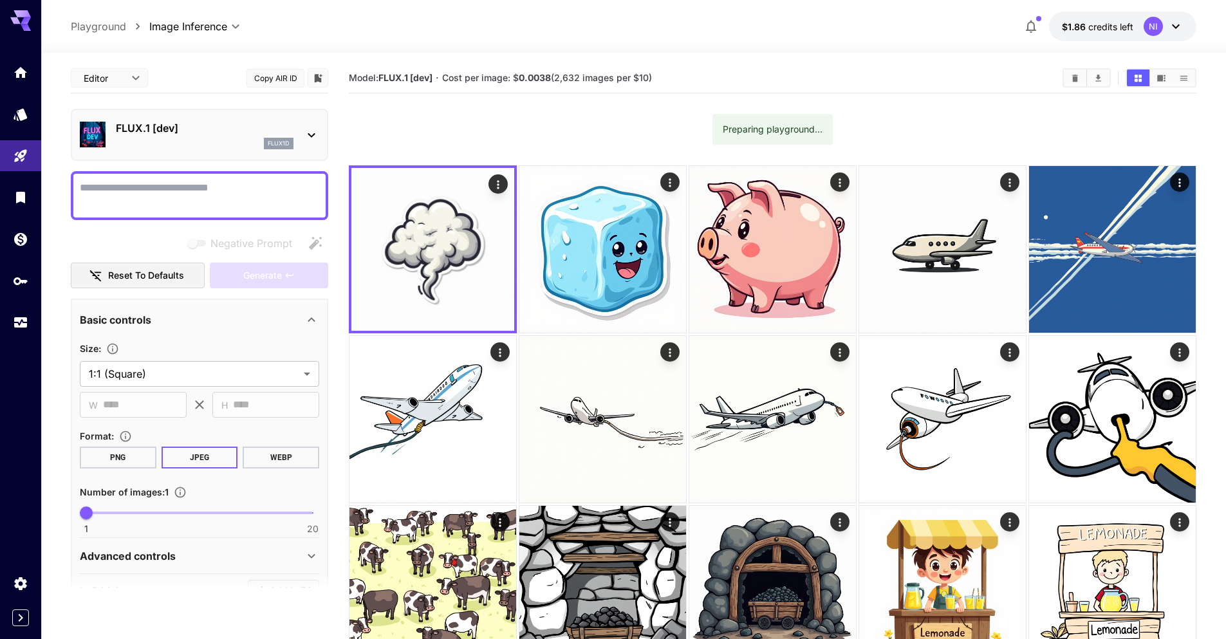
click at [1167, 26] on div "NI" at bounding box center [1163, 26] width 40 height 19
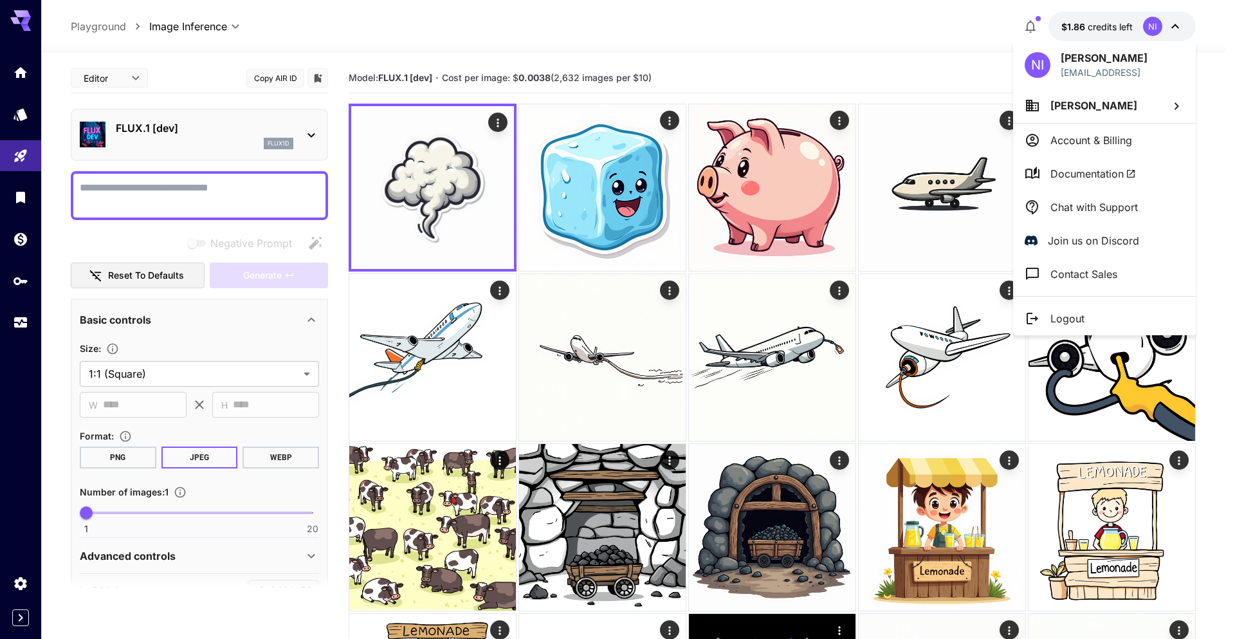
click at [1119, 135] on p "Account & Billing" at bounding box center [1092, 140] width 82 height 15
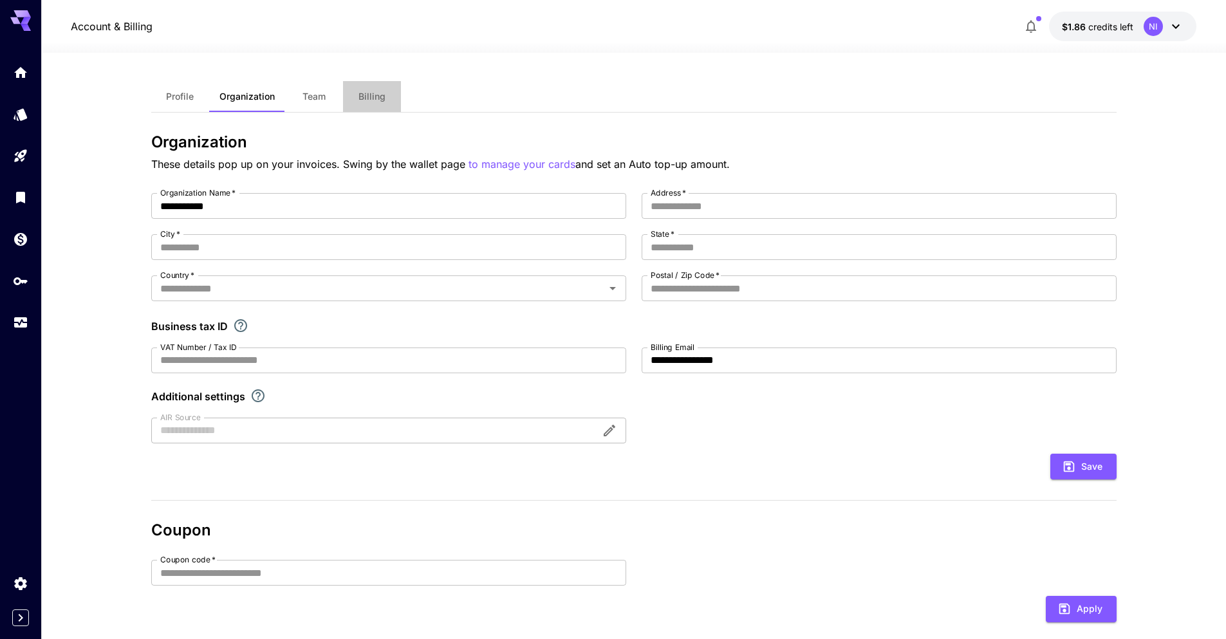
click at [386, 98] on button "Billing" at bounding box center [372, 96] width 58 height 31
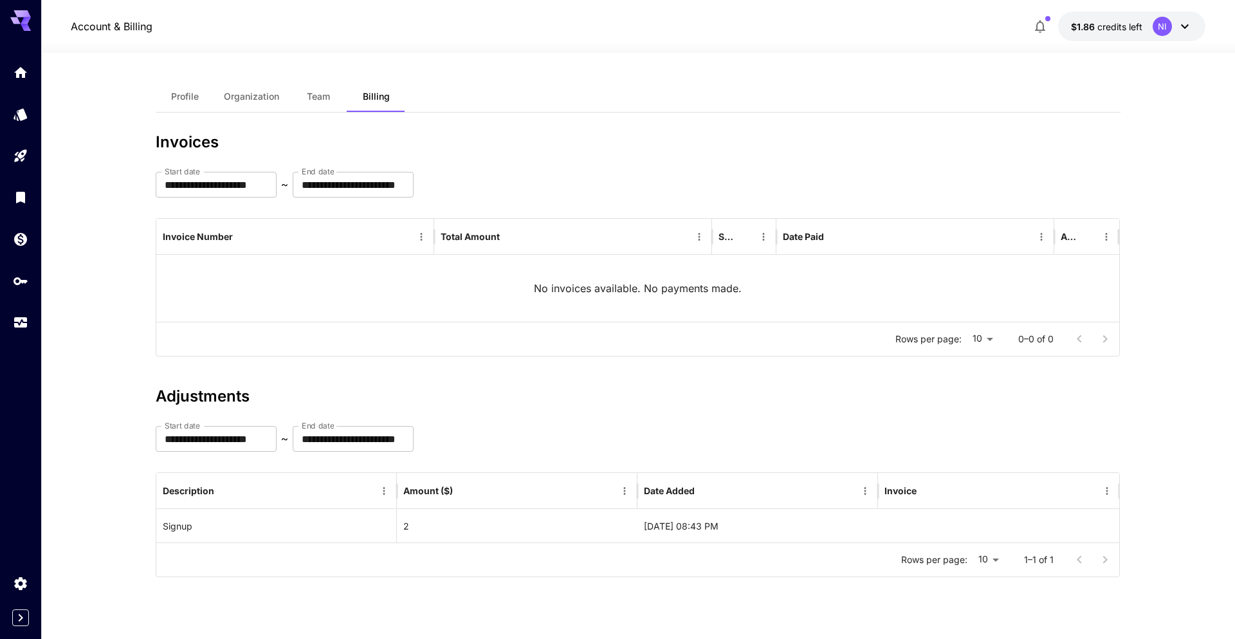
click at [204, 106] on button "Profile" at bounding box center [185, 96] width 58 height 31
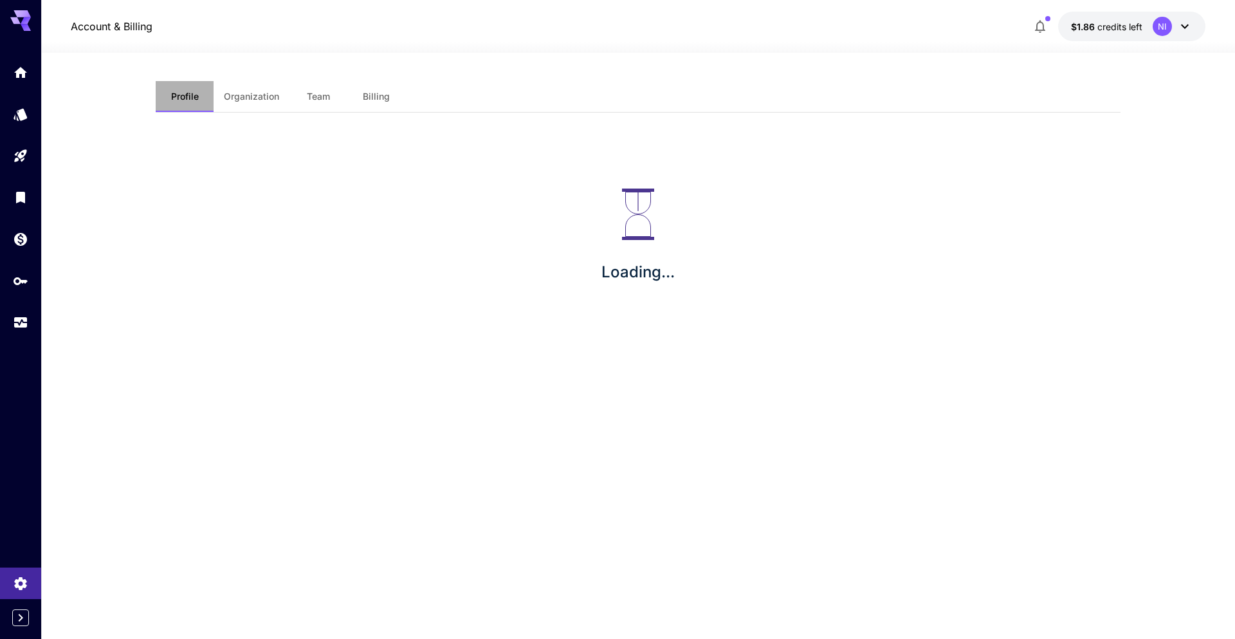
click at [204, 106] on button "Profile" at bounding box center [185, 96] width 58 height 31
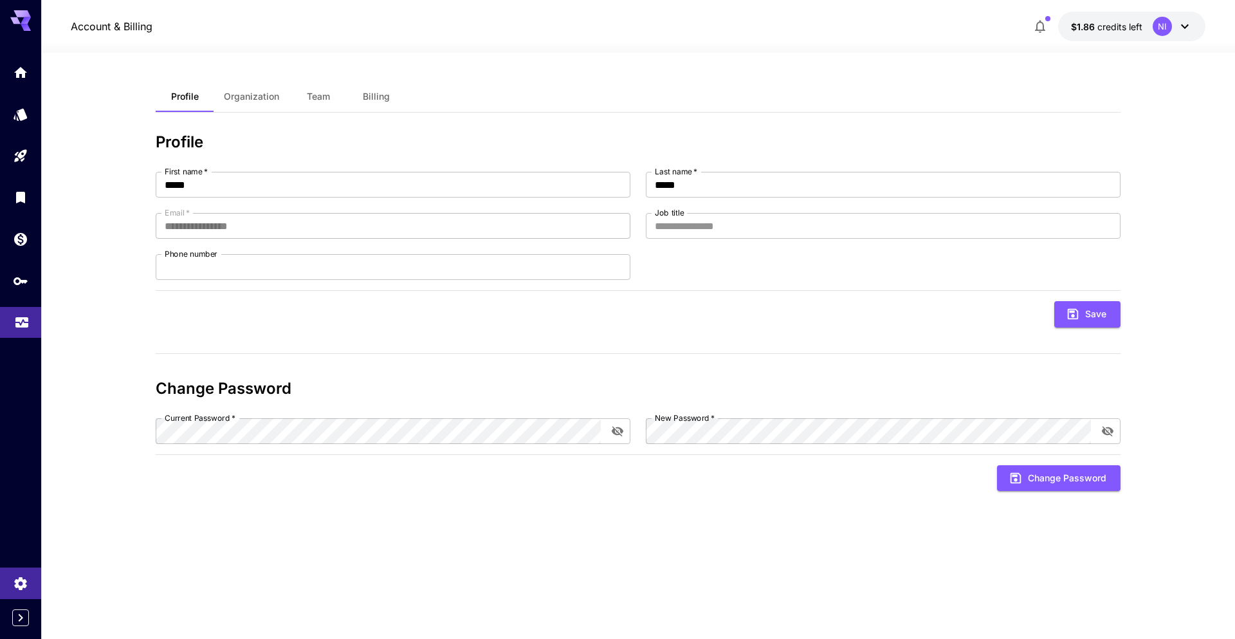
click at [19, 323] on icon "Usage" at bounding box center [21, 320] width 13 height 6
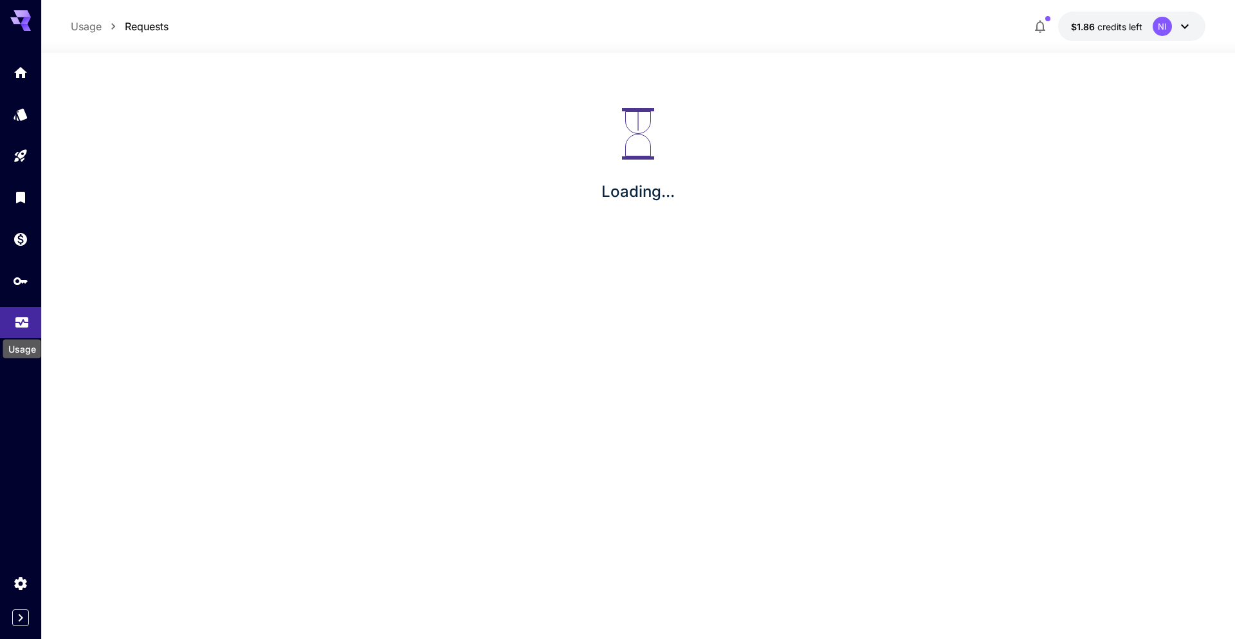
click at [19, 323] on icon "Usage" at bounding box center [21, 318] width 15 height 15
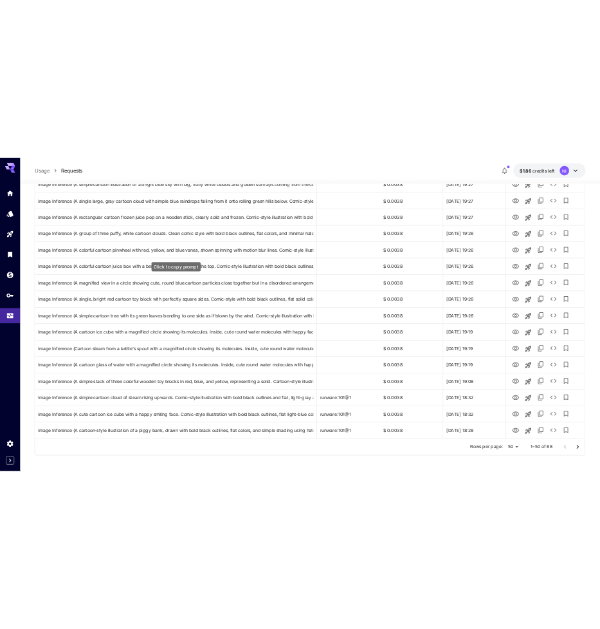
scroll to position [1359, 0]
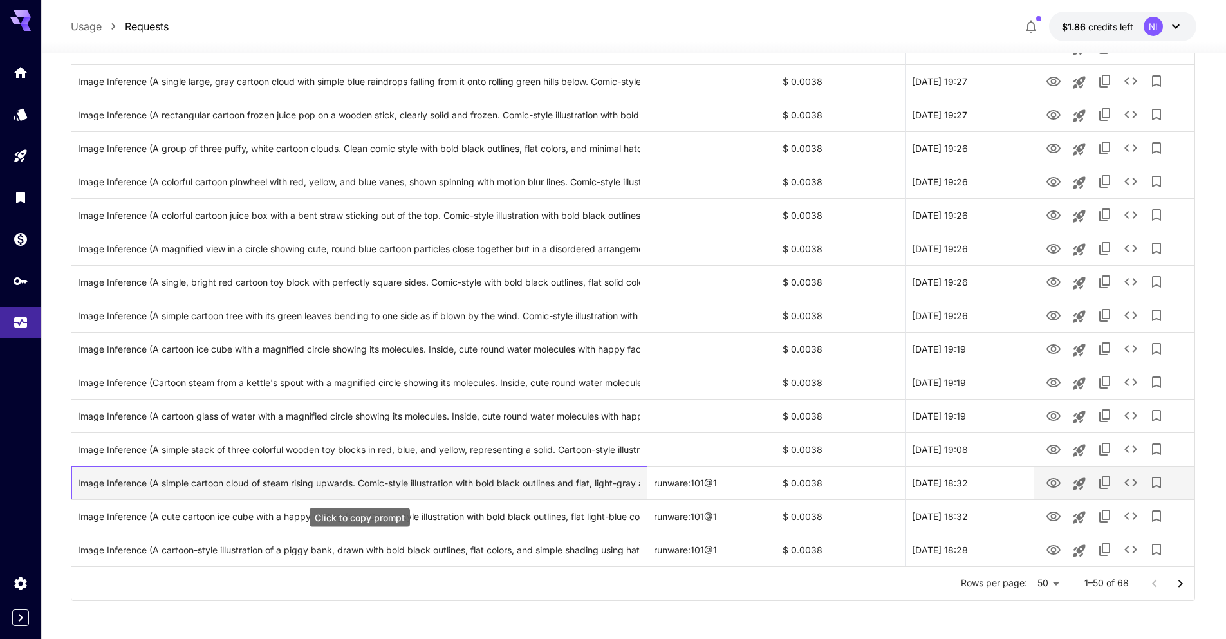
click at [533, 479] on div "Image Inference (A simple cartoon cloud of steam rising upwards. Comic-style il…" at bounding box center [359, 482] width 562 height 33
click at [540, 480] on div "Image Inference (A simple cartoon cloud of steam rising upwards. Comic-style il…" at bounding box center [359, 482] width 562 height 33
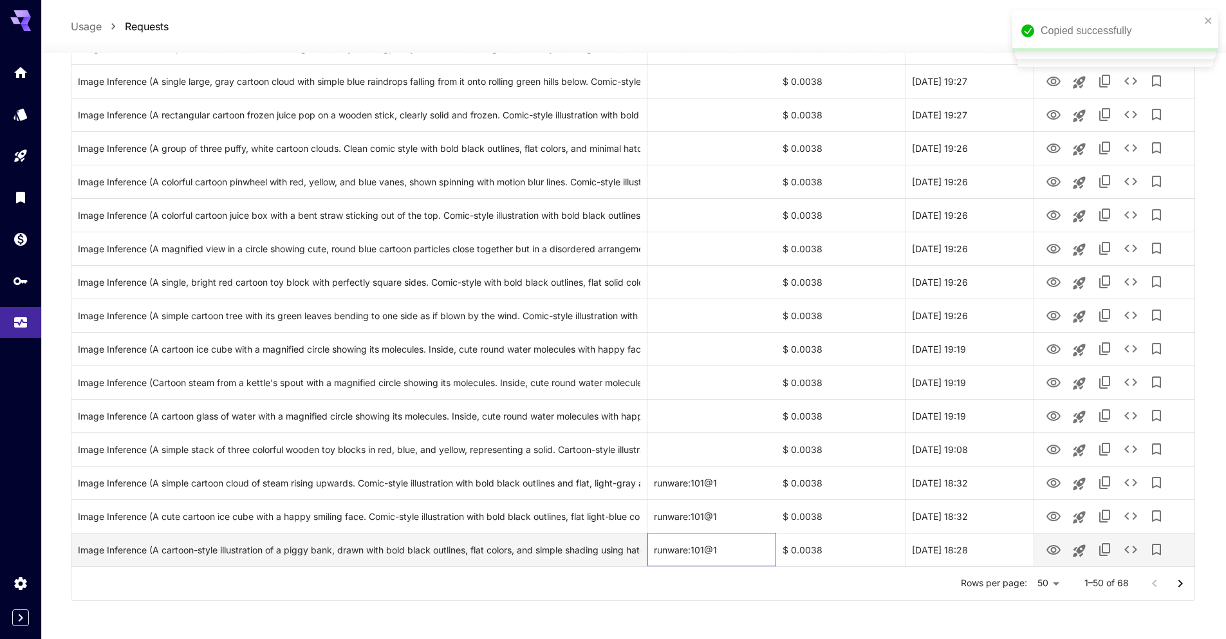
click at [696, 535] on div "runware:101@1" at bounding box center [711, 549] width 129 height 33
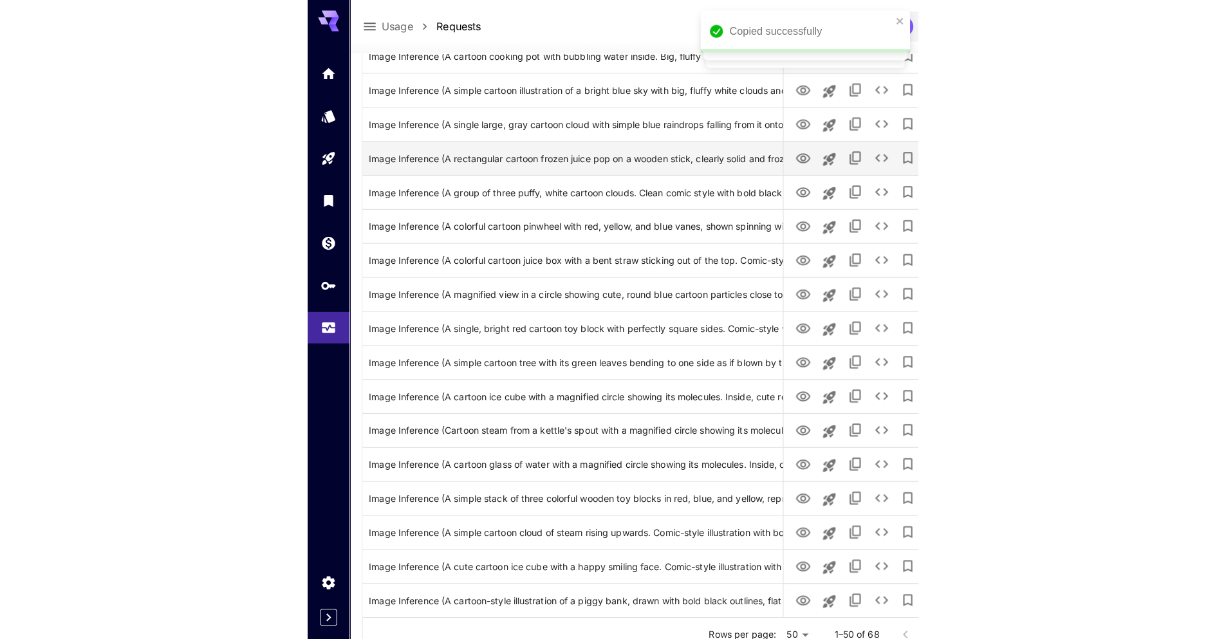
scroll to position [1342, 0]
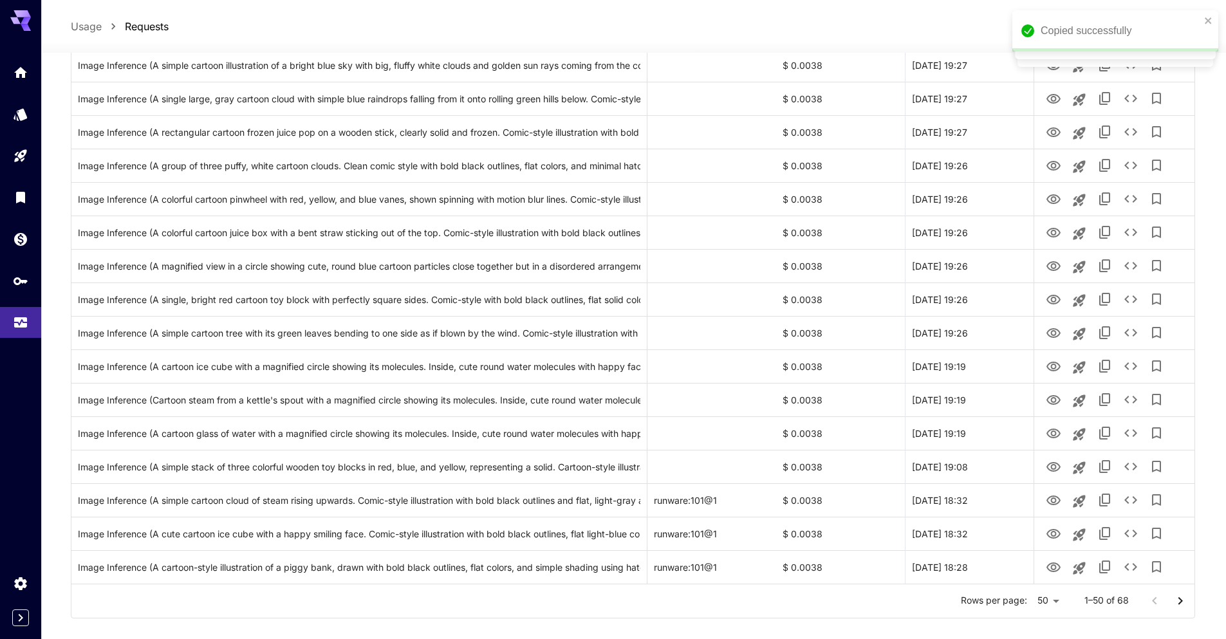
click at [1175, 600] on icon "Go to next page" at bounding box center [1179, 600] width 15 height 15
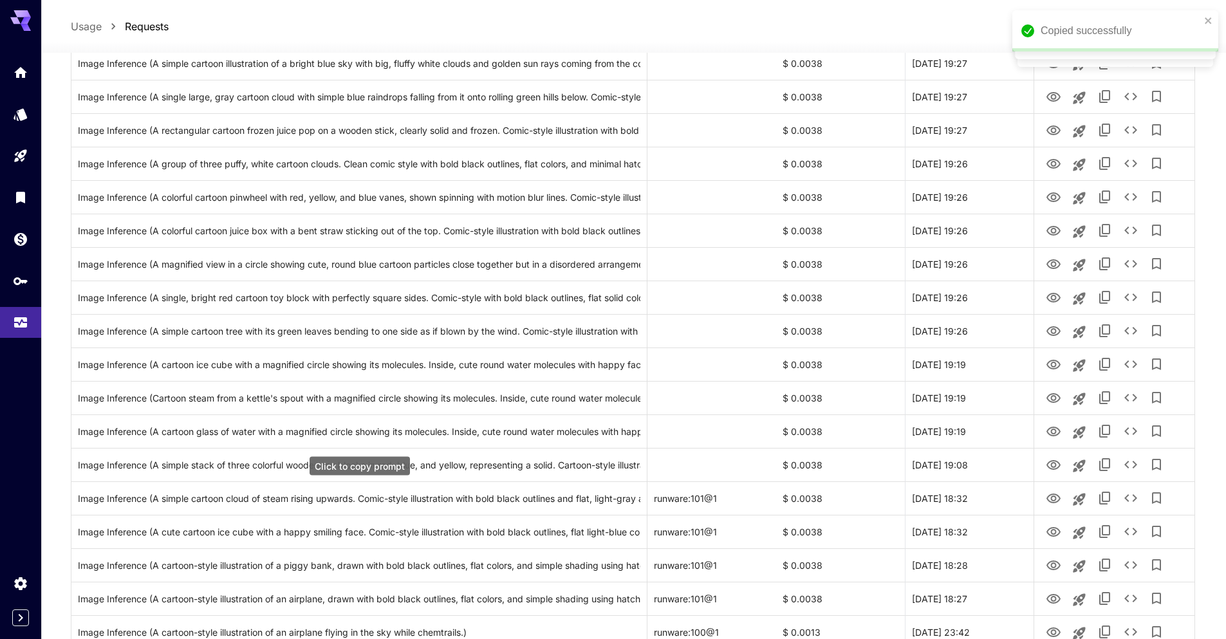
scroll to position [0, 0]
